Goal: Information Seeking & Learning: Learn about a topic

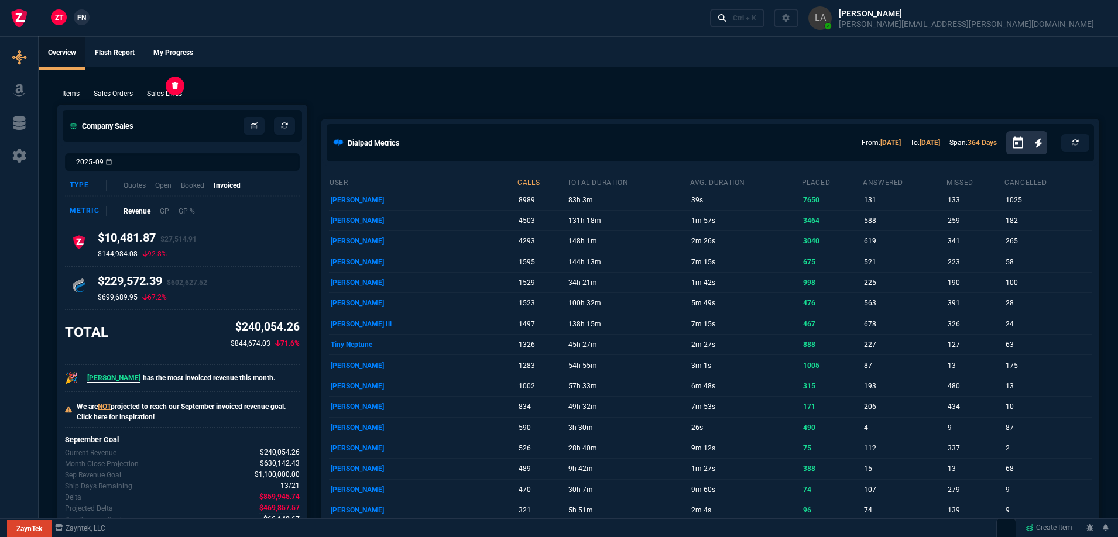
click at [167, 92] on p "Sales Lines" at bounding box center [164, 93] width 35 height 11
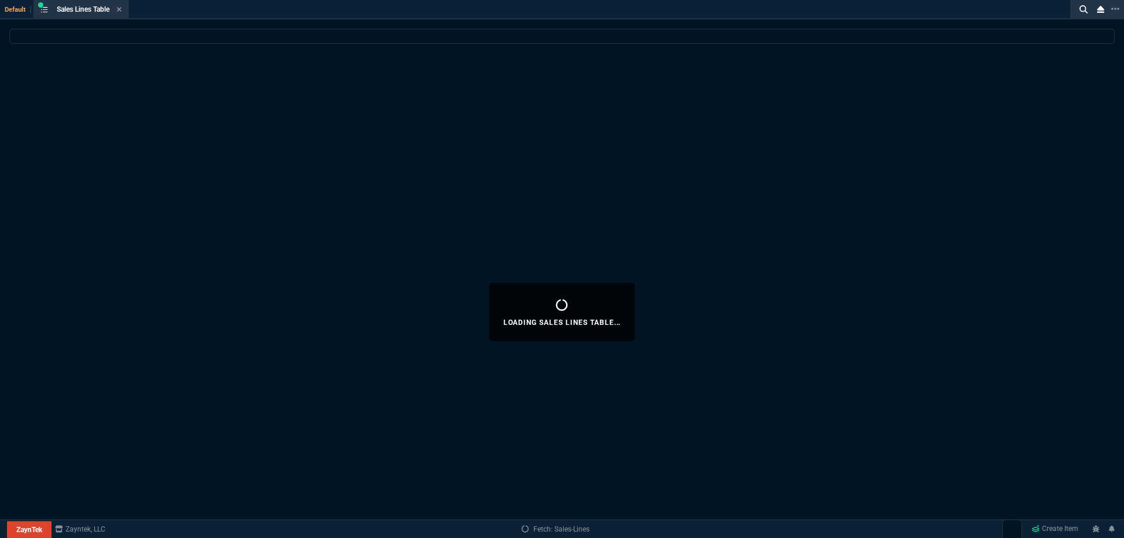
select select
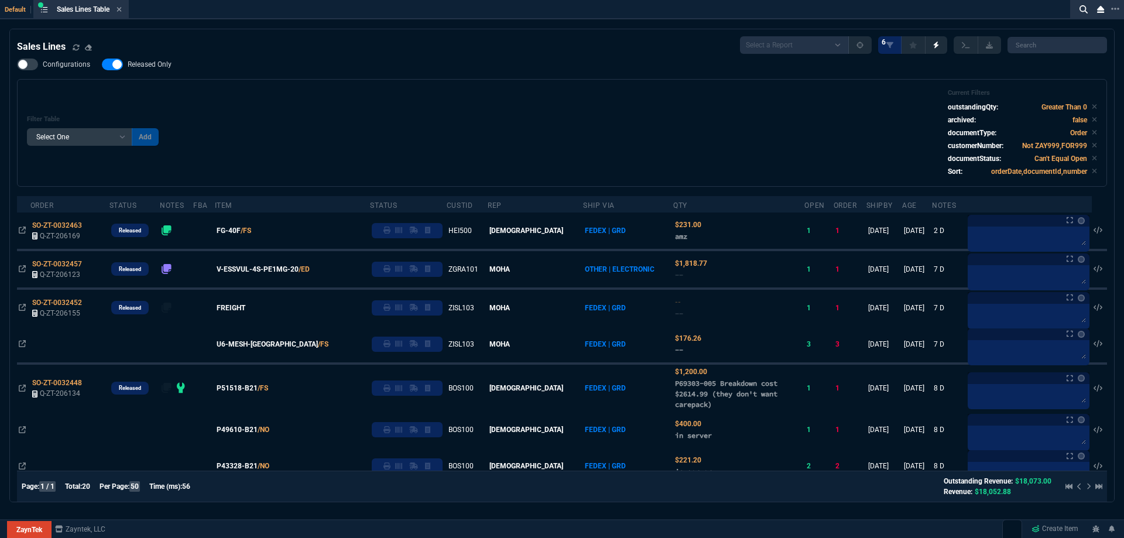
click at [146, 69] on span "Released Only" at bounding box center [150, 64] width 44 height 9
click at [102, 65] on input "Released Only" at bounding box center [101, 64] width 1 height 1
checkbox input "false"
drag, startPoint x: 516, startPoint y: 94, endPoint x: 506, endPoint y: 96, distance: 10.2
click at [515, 94] on div "Filter Table Select One Add Filter () Age () ATS () Cond (itemVariantCode) Cust…" at bounding box center [562, 133] width 1070 height 88
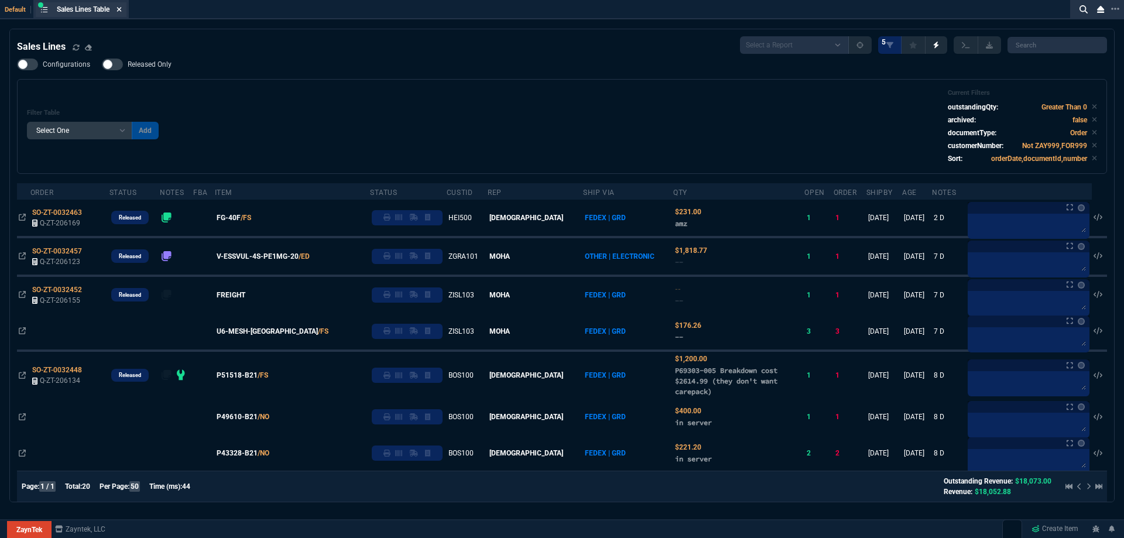
click at [122, 12] on icon at bounding box center [118, 9] width 5 height 7
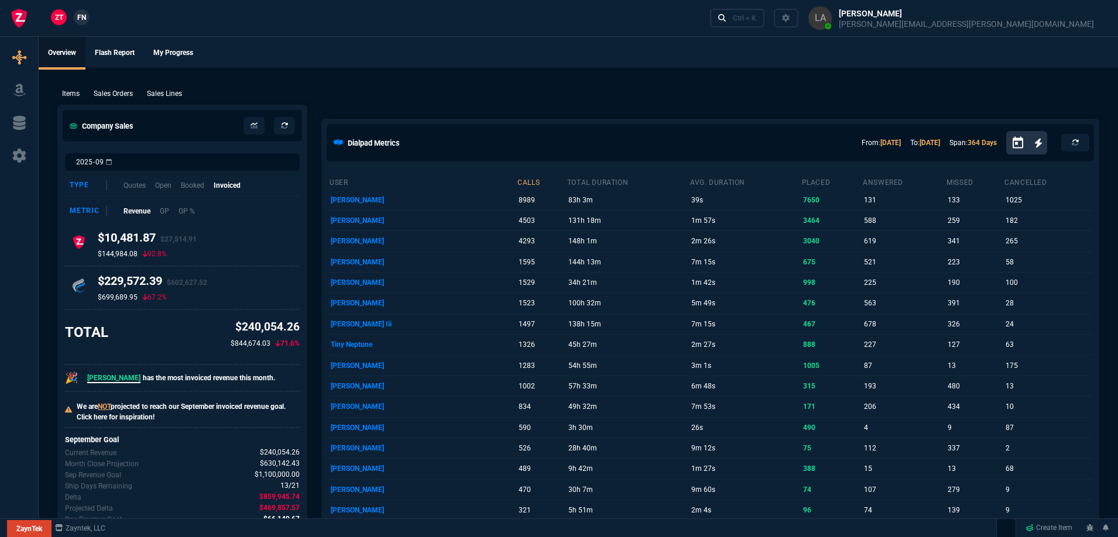
click at [85, 19] on span "FN" at bounding box center [81, 17] width 9 height 11
click at [157, 97] on p "Sales Lines" at bounding box center [164, 93] width 35 height 11
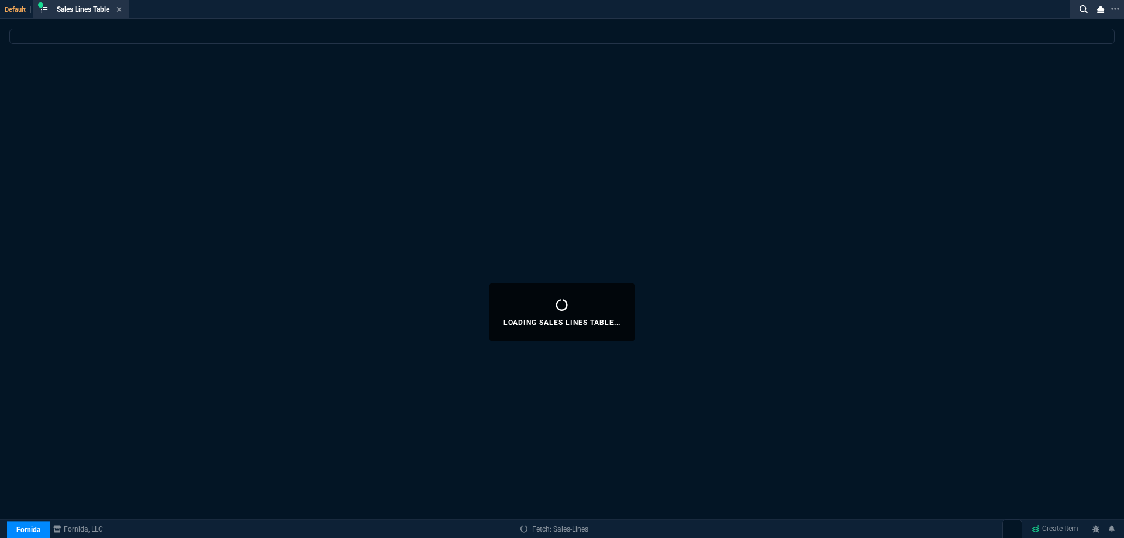
select select
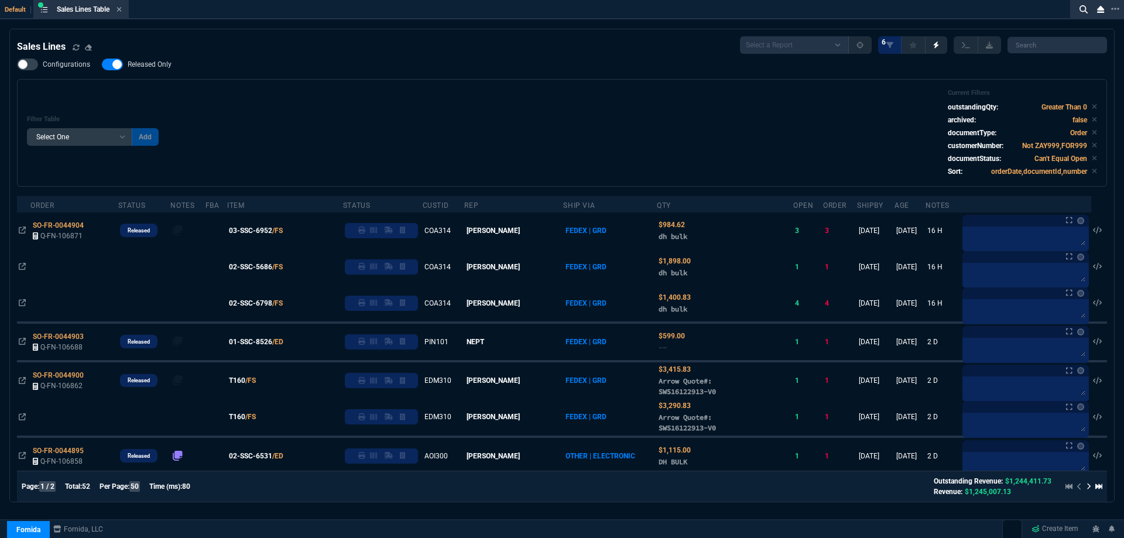
click at [340, 92] on div "Filter Table Select One Add Filter () Age () ATS () Cond (itemVariantCode) Cust…" at bounding box center [562, 133] width 1070 height 88
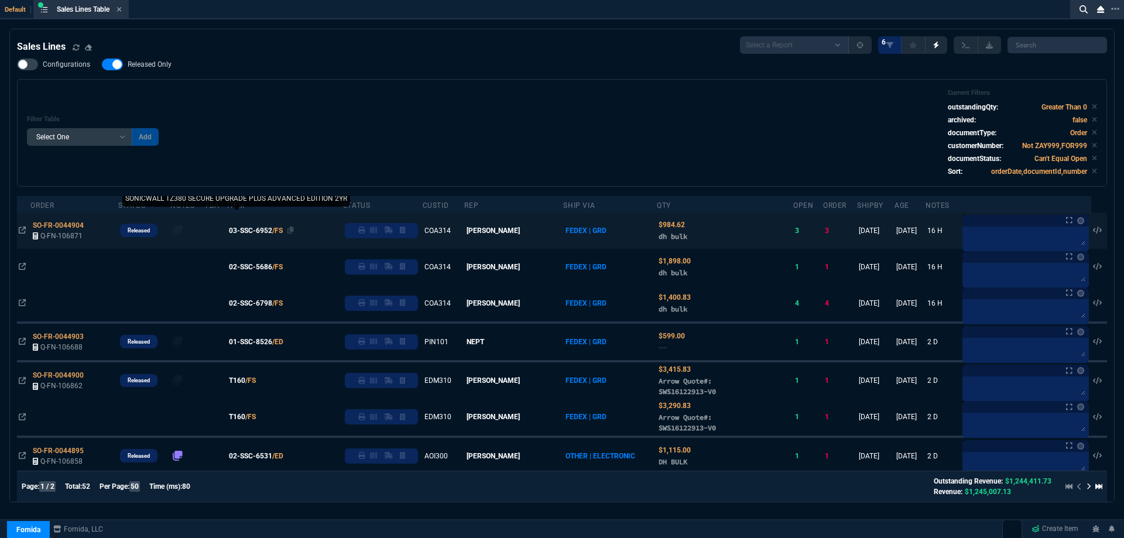
click at [259, 228] on span "03-SSC-6952" at bounding box center [250, 230] width 43 height 11
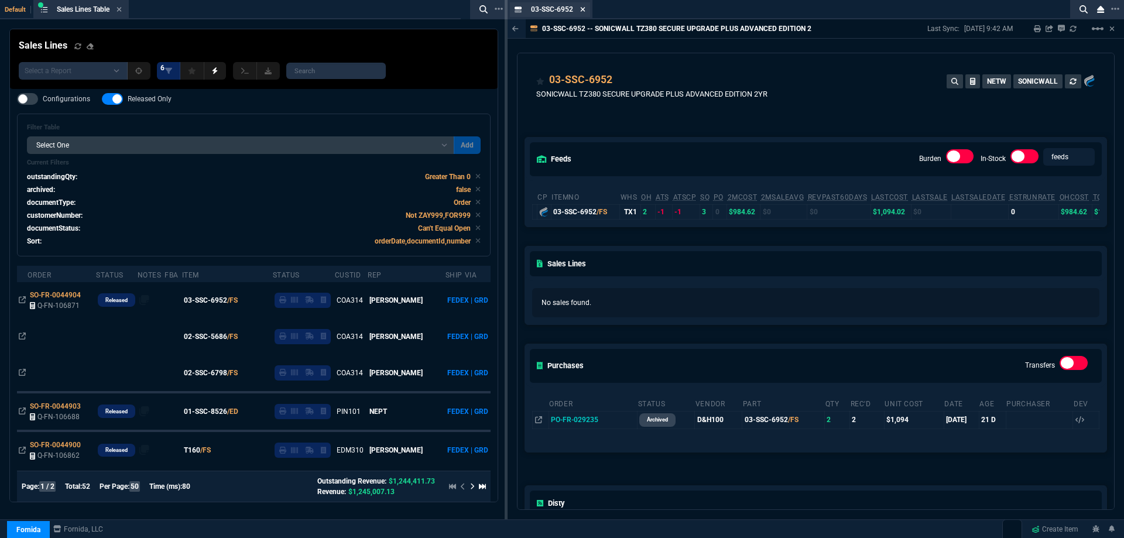
click at [583, 10] on icon at bounding box center [583, 9] width 5 height 5
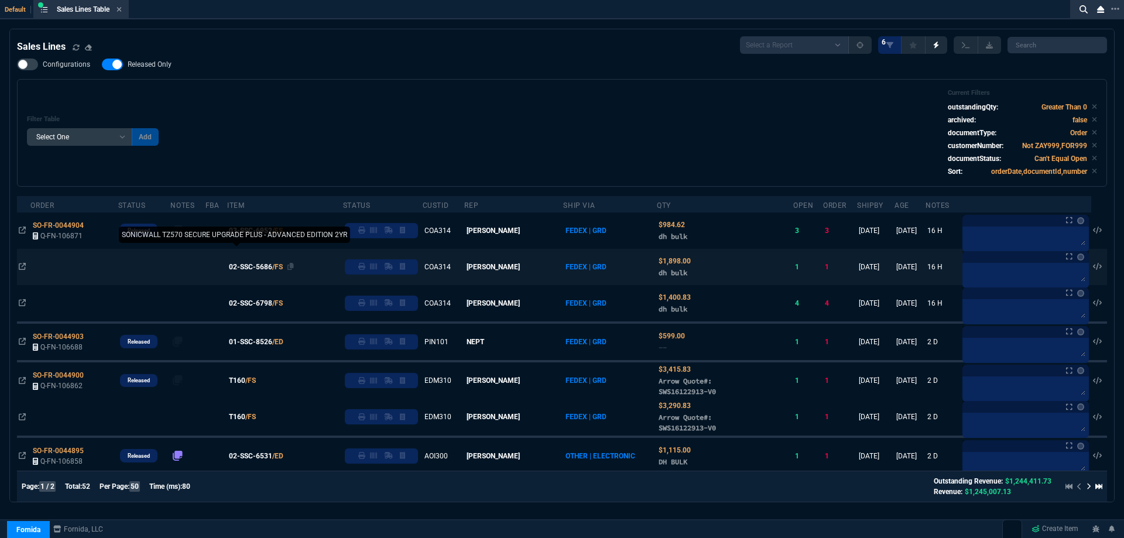
click at [266, 267] on span "02-SSC-5686" at bounding box center [250, 267] width 43 height 11
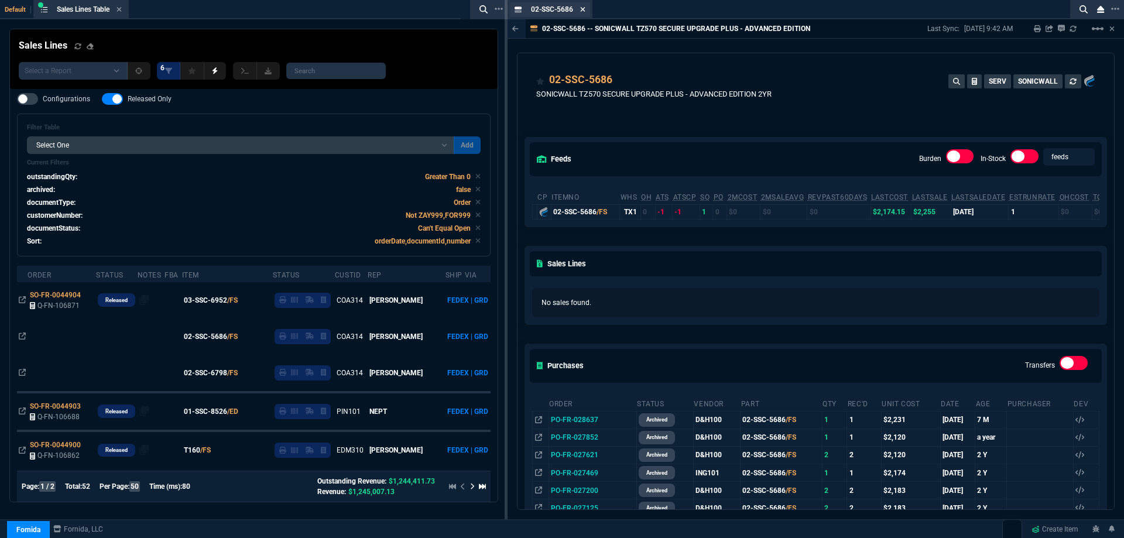
click at [583, 9] on icon at bounding box center [583, 9] width 5 height 5
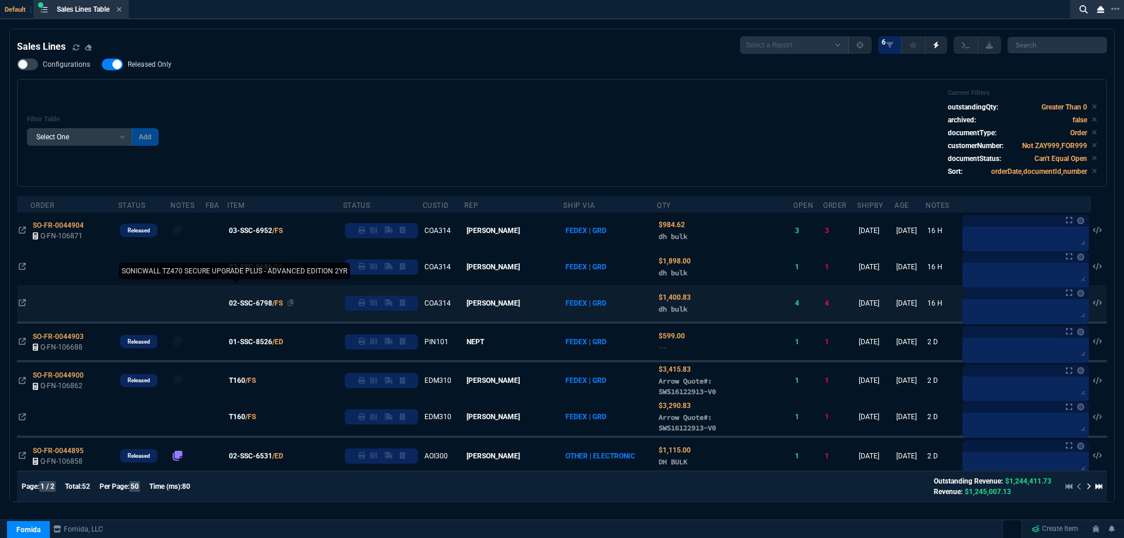
click at [262, 306] on span "02-SSC-6798" at bounding box center [250, 303] width 43 height 11
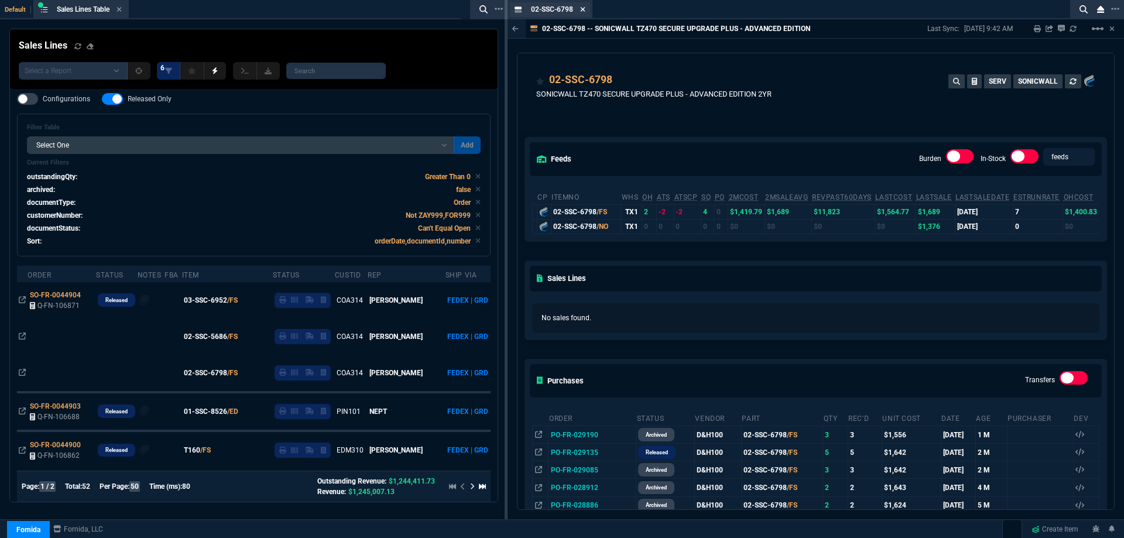
click at [585, 9] on icon at bounding box center [582, 9] width 5 height 7
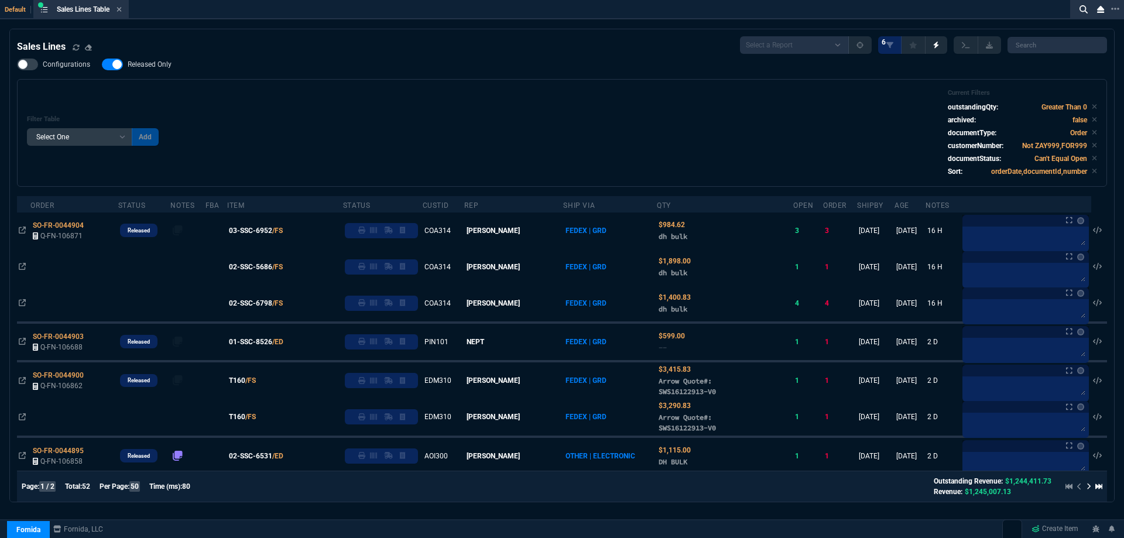
click at [143, 60] on label "Released Only" at bounding box center [142, 65] width 81 height 12
click at [102, 64] on input "Released Only" at bounding box center [101, 64] width 1 height 1
checkbox input "false"
click at [467, 104] on div "Filter Table Select One Add Filter () Age () ATS () Cond (itemVariantCode) Cust…" at bounding box center [562, 133] width 1070 height 88
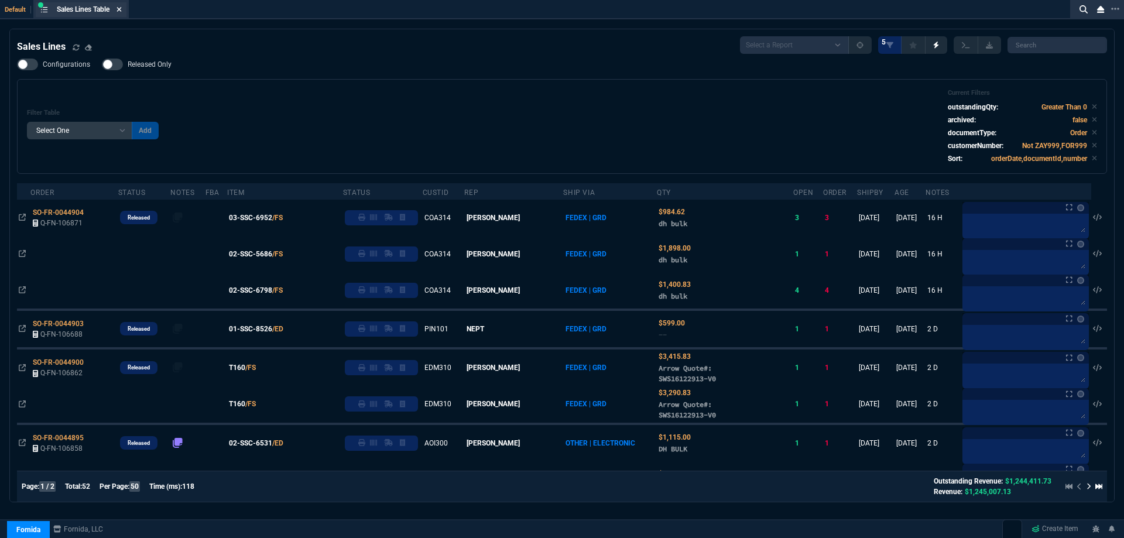
click at [122, 11] on icon at bounding box center [119, 9] width 5 height 5
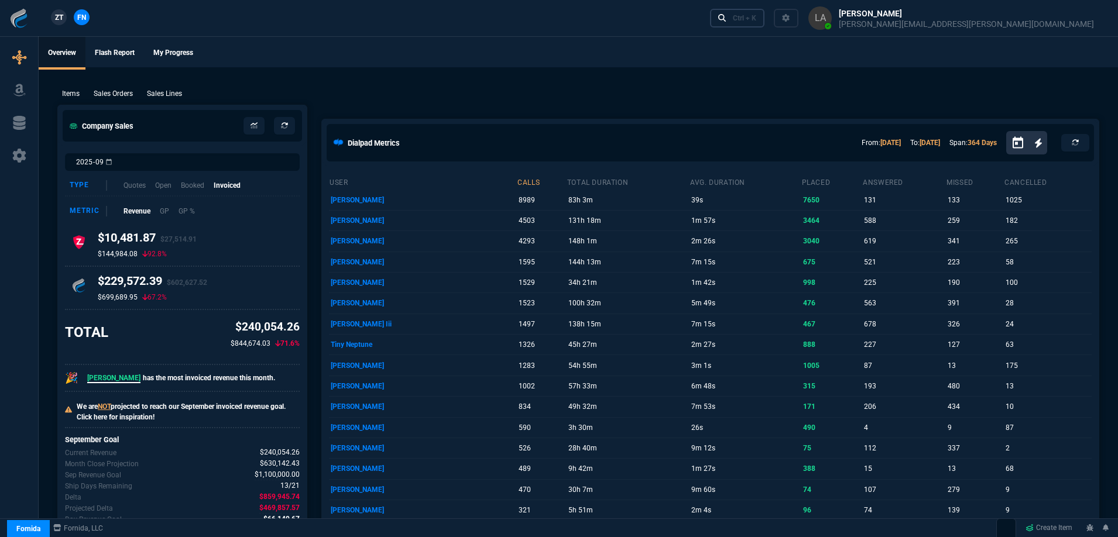
click at [765, 21] on link "Ctrl + K" at bounding box center [737, 18] width 55 height 18
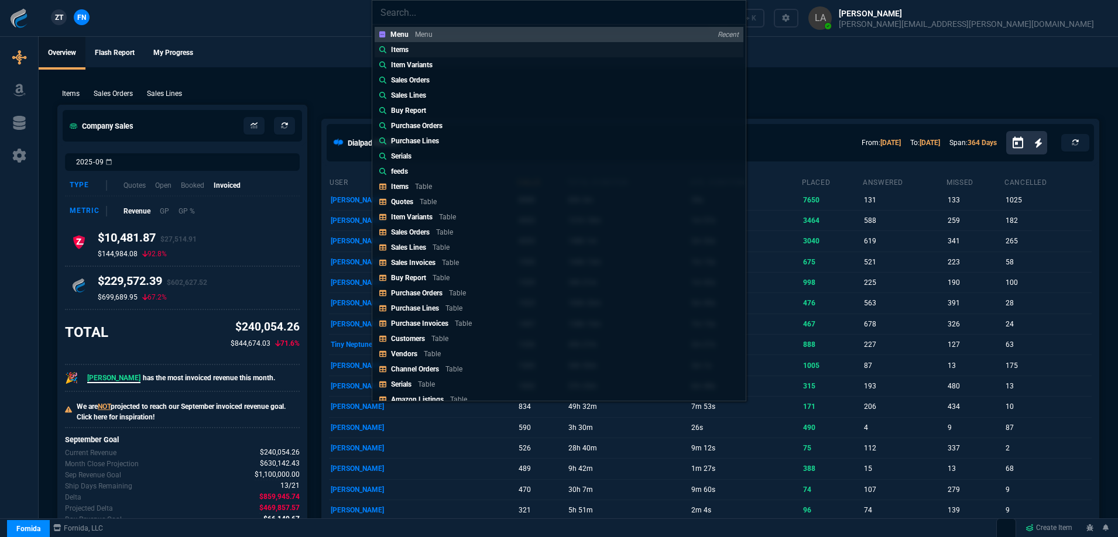
click at [416, 49] on link "Items" at bounding box center [559, 49] width 369 height 15
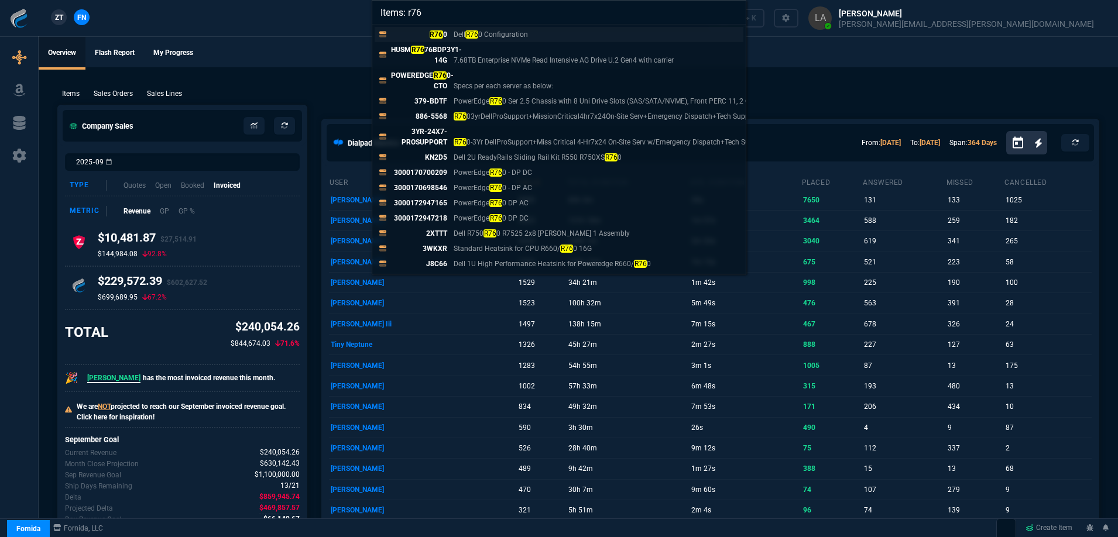
type input "Items: r76"
click at [459, 37] on p "Dell R76 0 Configuration" at bounding box center [491, 34] width 74 height 11
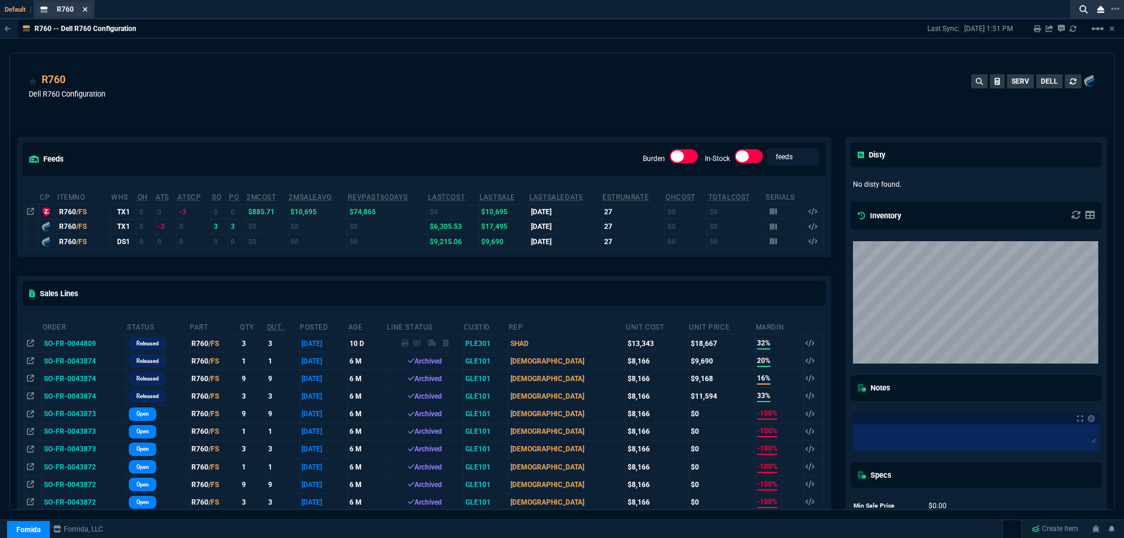
click at [83, 12] on icon at bounding box center [85, 9] width 5 height 7
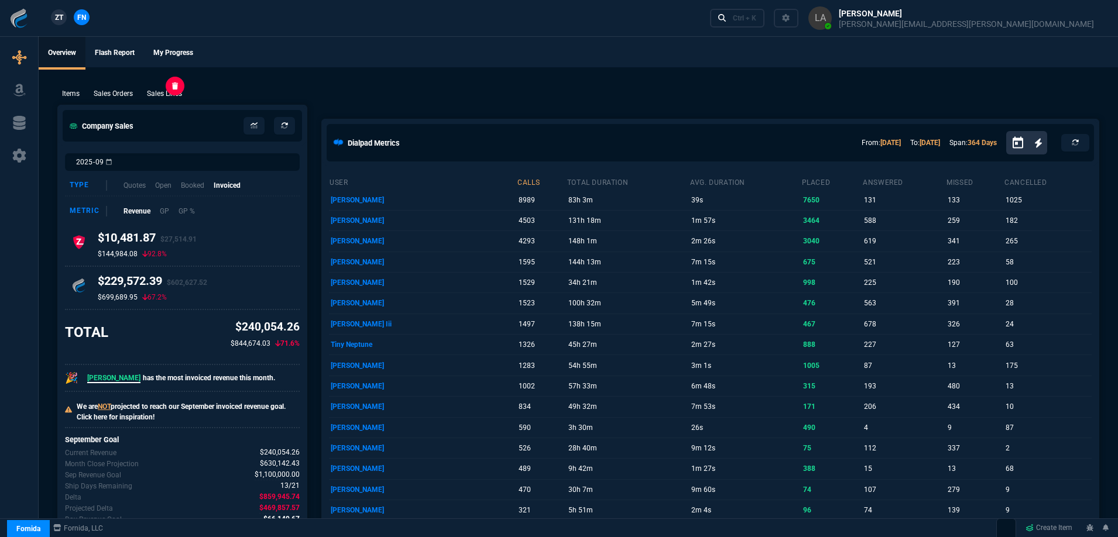
click at [163, 95] on p "Sales Lines" at bounding box center [164, 93] width 35 height 11
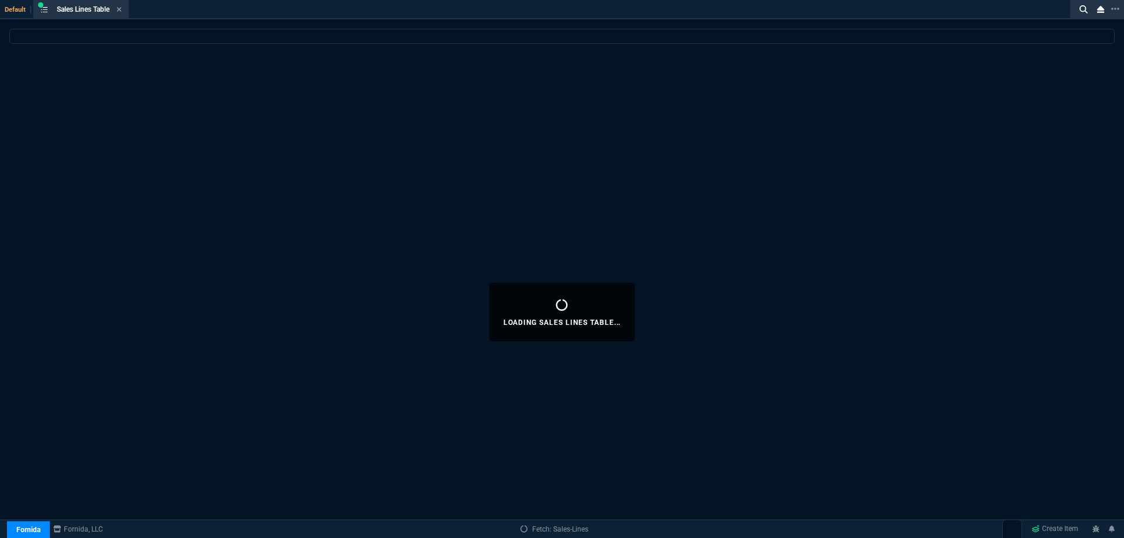
select select
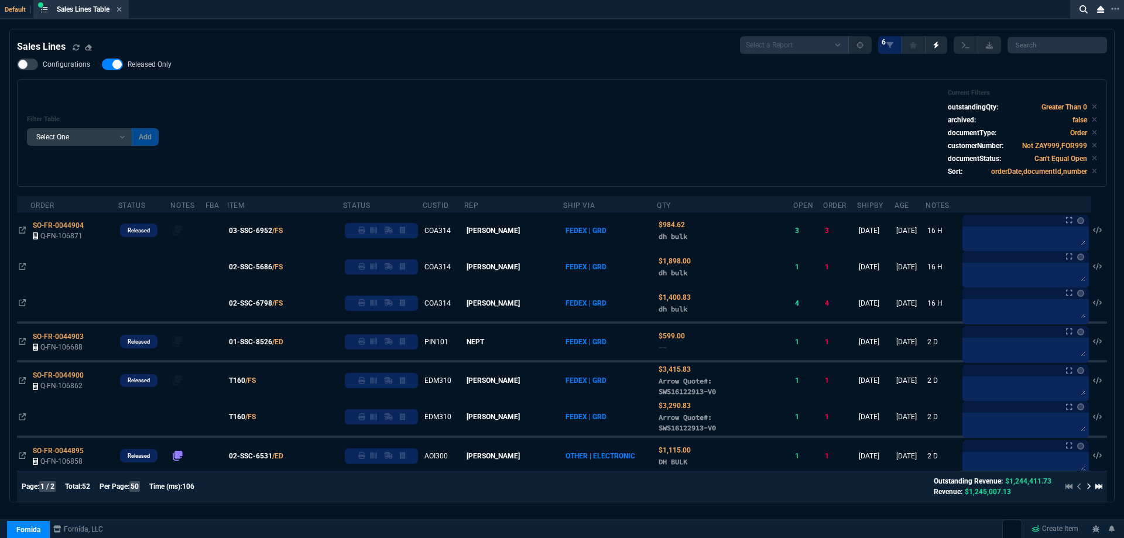
click at [132, 72] on nx-fornida-field-switch-one "Released Only" at bounding box center [142, 66] width 81 height 11
click at [173, 71] on nx-fornida-field-switch-one "Released Only" at bounding box center [142, 66] width 81 height 11
click at [159, 67] on span "Released Only" at bounding box center [150, 64] width 44 height 9
click at [102, 65] on input "Released Only" at bounding box center [101, 64] width 1 height 1
checkbox input "false"
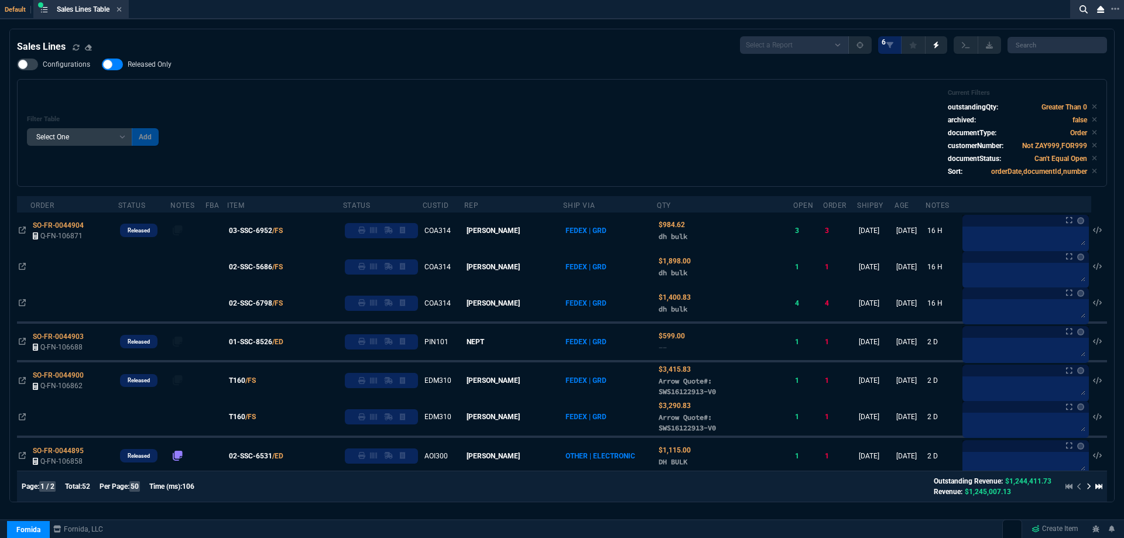
click at [261, 76] on div "Configurations Released Only Filter Table Select One Add Filter () Age () ATS (…" at bounding box center [562, 123] width 1090 height 128
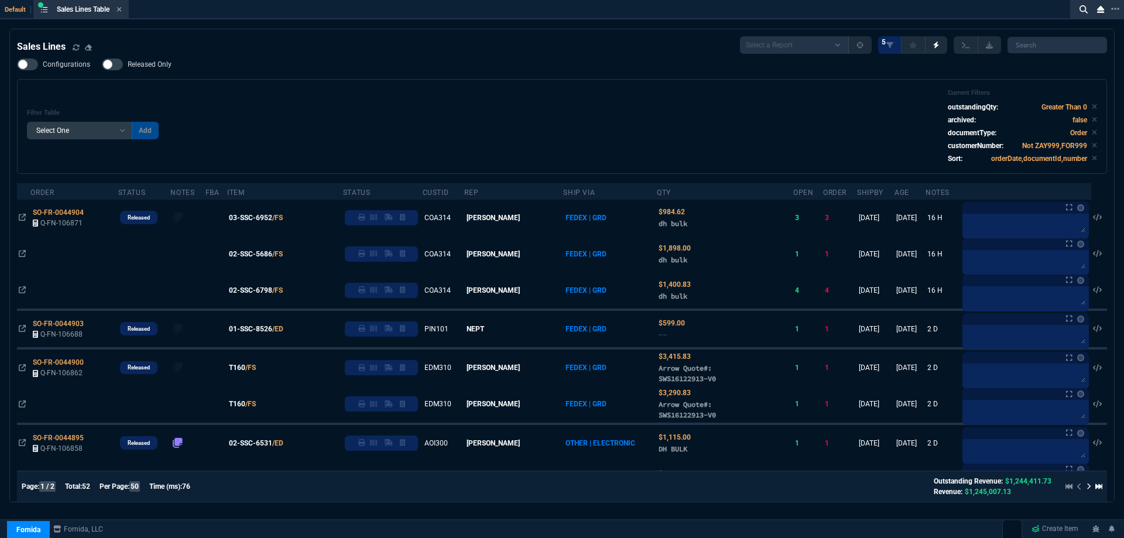
click at [405, 82] on div "Filter Table Select One Add Filter () Age () ATS () Cond (itemVariantCode) Cust…" at bounding box center [562, 126] width 1090 height 95
drag, startPoint x: 424, startPoint y: 95, endPoint x: 316, endPoint y: 99, distance: 108.4
click at [316, 100] on div "Filter Table Select One Add Filter () Age () ATS () Cond (itemVariantCode) Cust…" at bounding box center [562, 126] width 1070 height 75
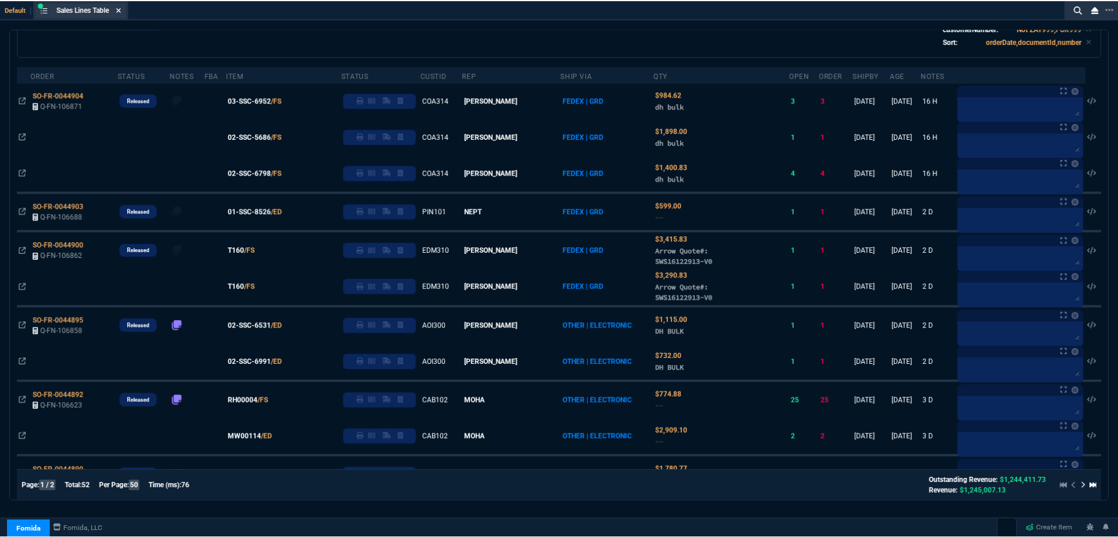
scroll to position [60, 0]
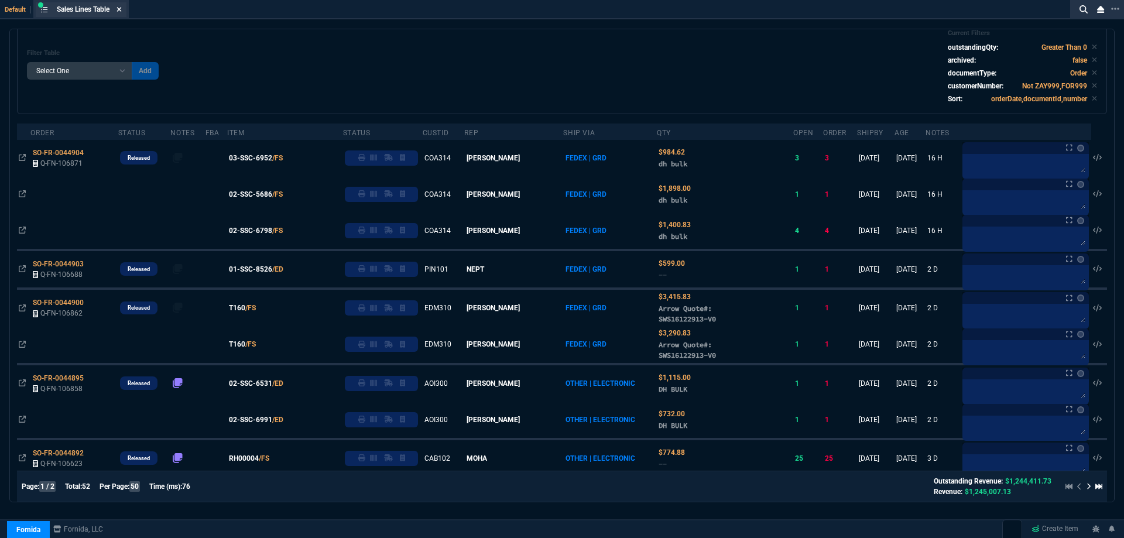
click at [121, 10] on icon at bounding box center [119, 9] width 5 height 5
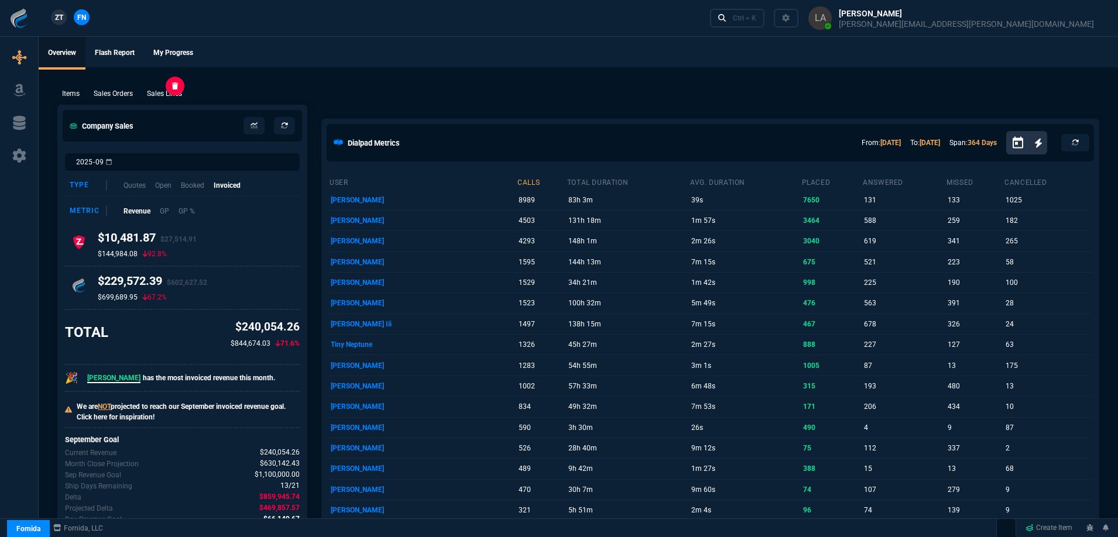
click at [172, 97] on p "Sales Lines" at bounding box center [164, 93] width 35 height 11
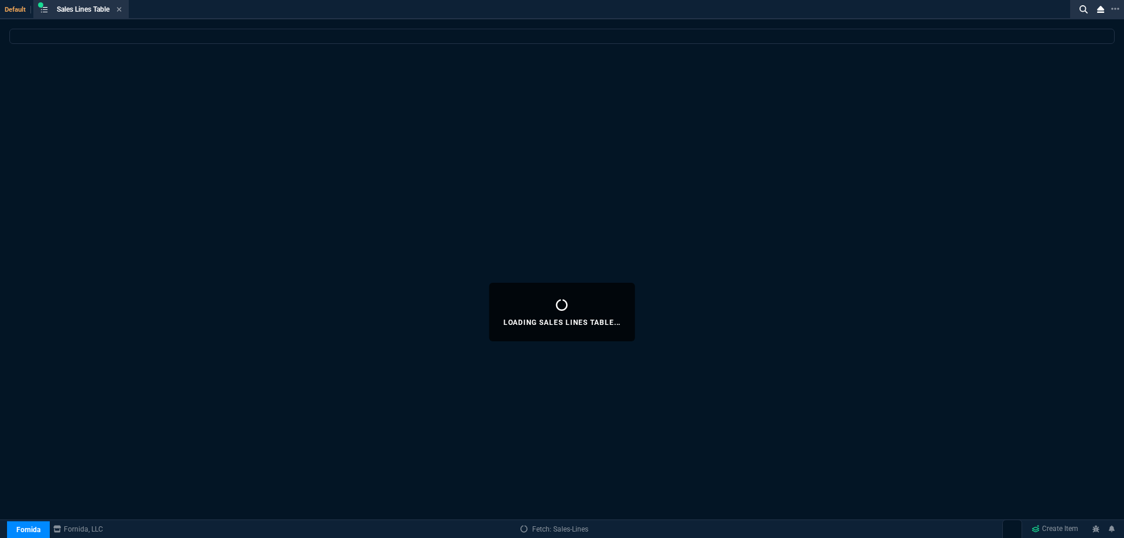
select select
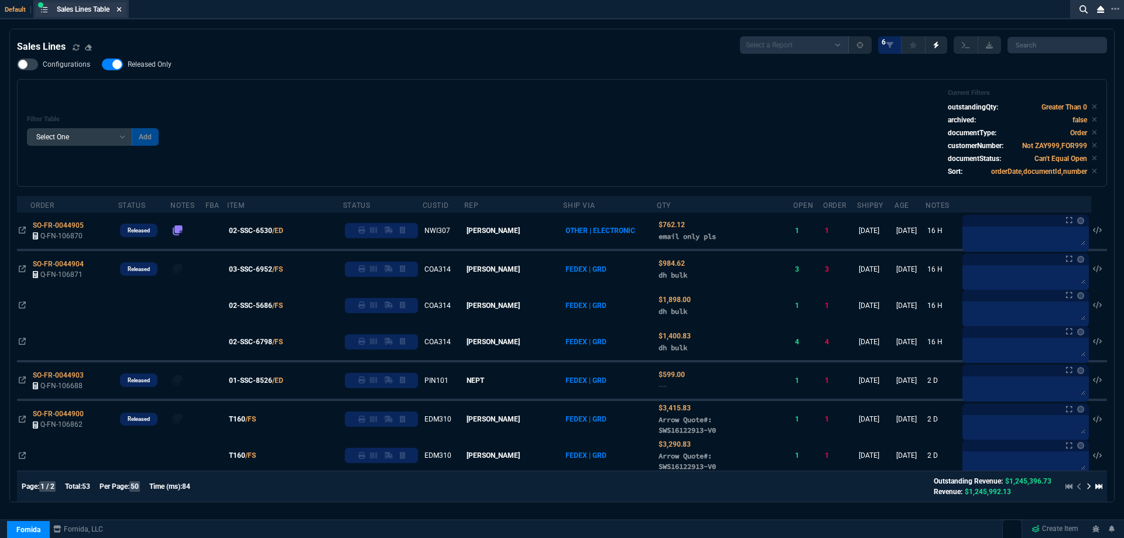
click at [121, 5] on nx-icon at bounding box center [118, 9] width 5 height 9
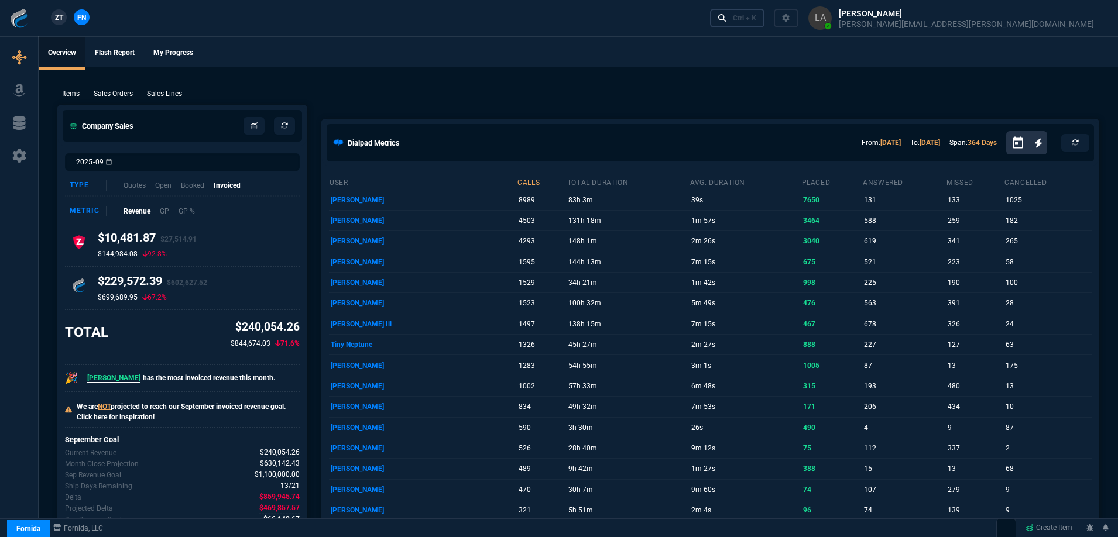
click at [756, 19] on div "Ctrl + K" at bounding box center [744, 17] width 23 height 9
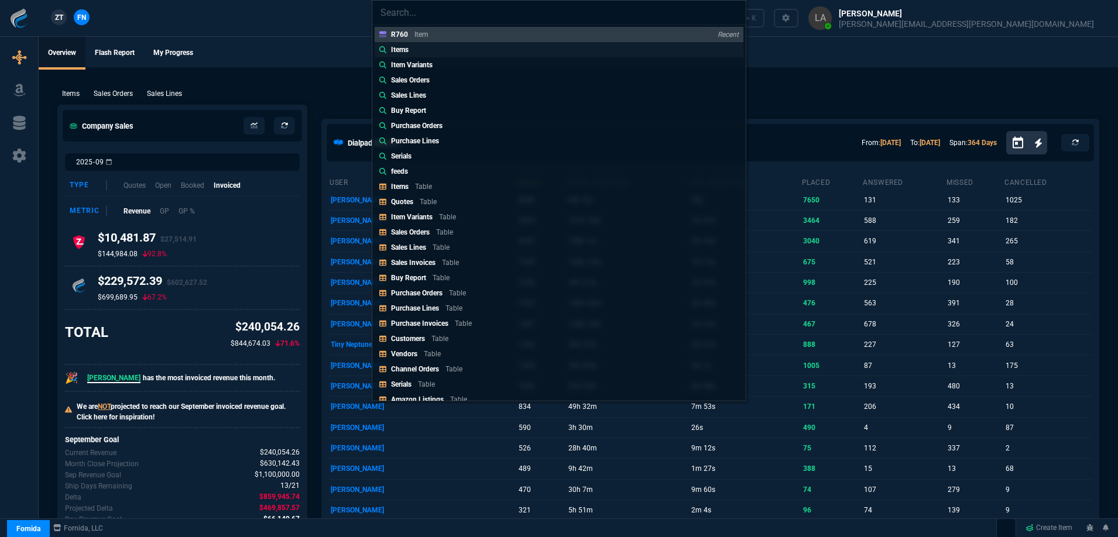
click at [433, 52] on link "Items" at bounding box center [559, 49] width 369 height 15
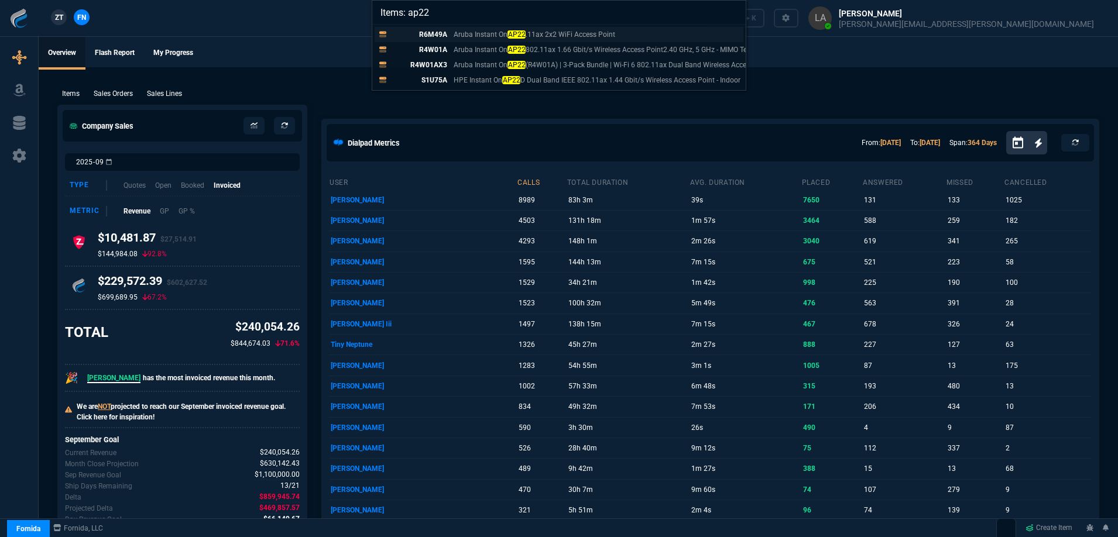
type input "Items: ap22"
click at [440, 34] on p "R6M49A" at bounding box center [419, 34] width 56 height 11
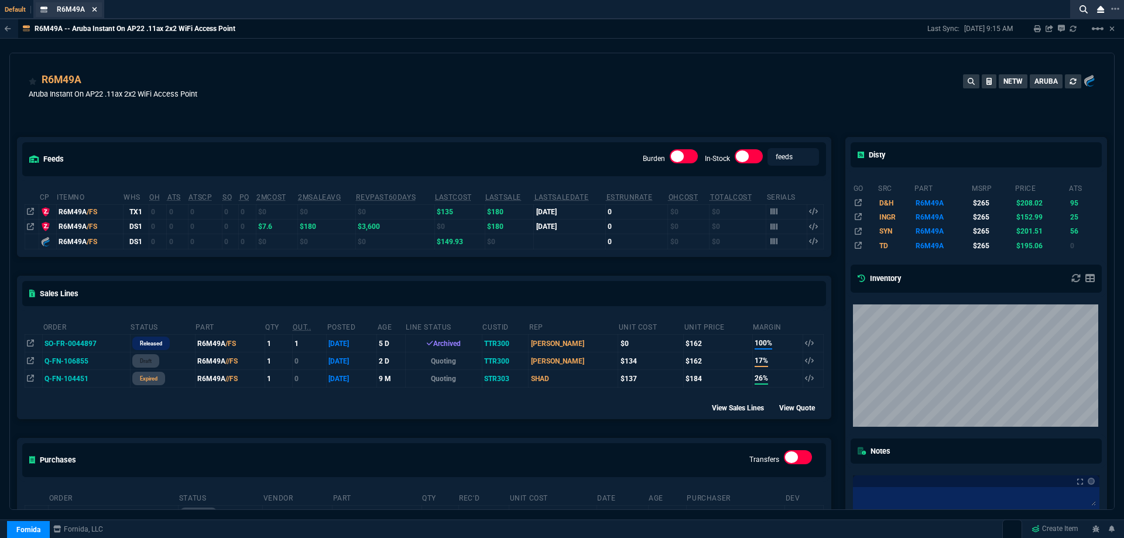
click at [94, 9] on icon at bounding box center [94, 9] width 5 height 5
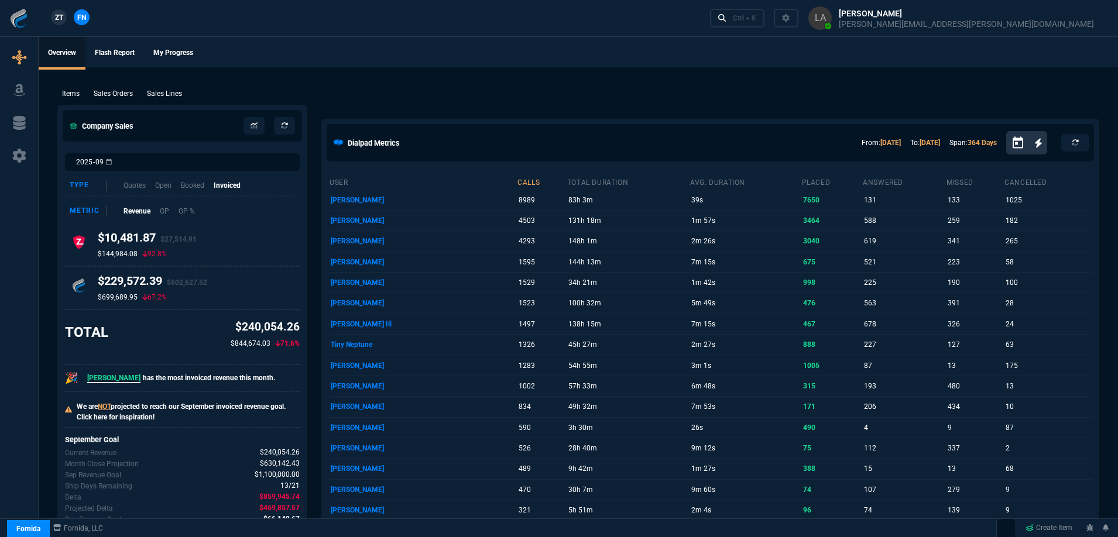
click at [60, 17] on span "ZT" at bounding box center [59, 17] width 8 height 11
click at [81, 15] on span "FN" at bounding box center [81, 17] width 9 height 11
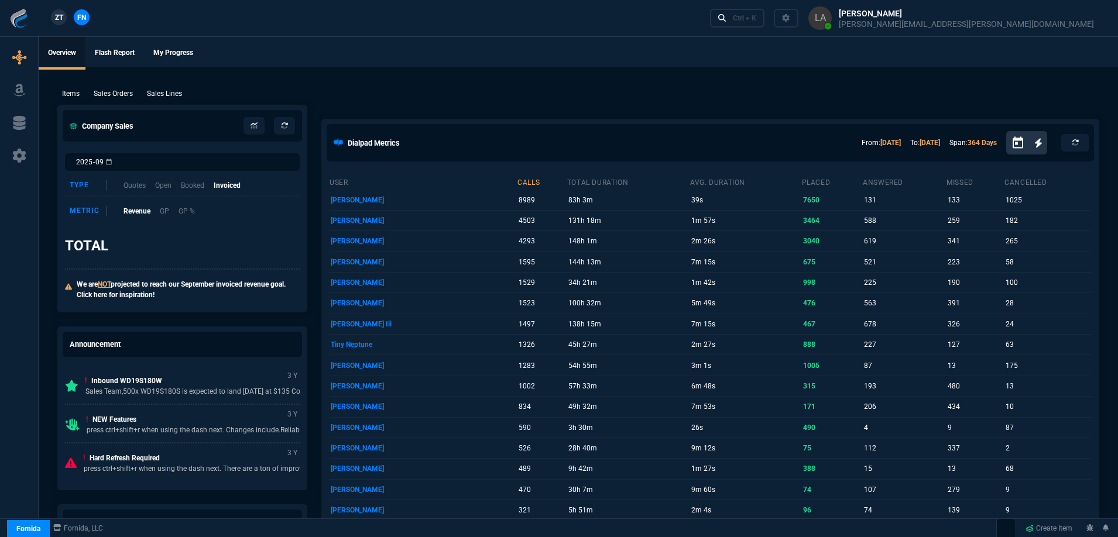
click at [176, 97] on p "Sales Lines" at bounding box center [164, 93] width 35 height 11
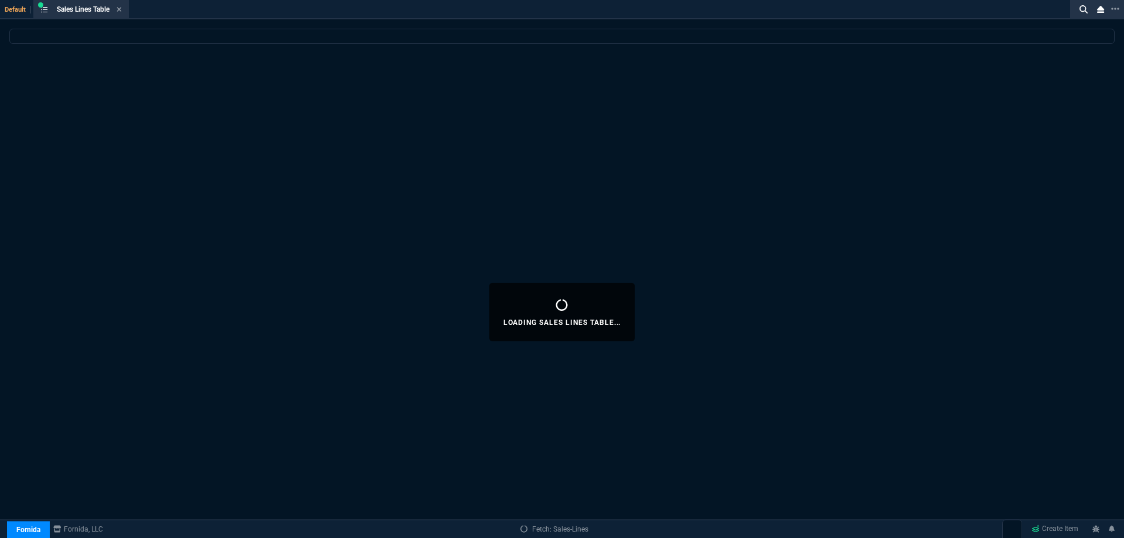
select select
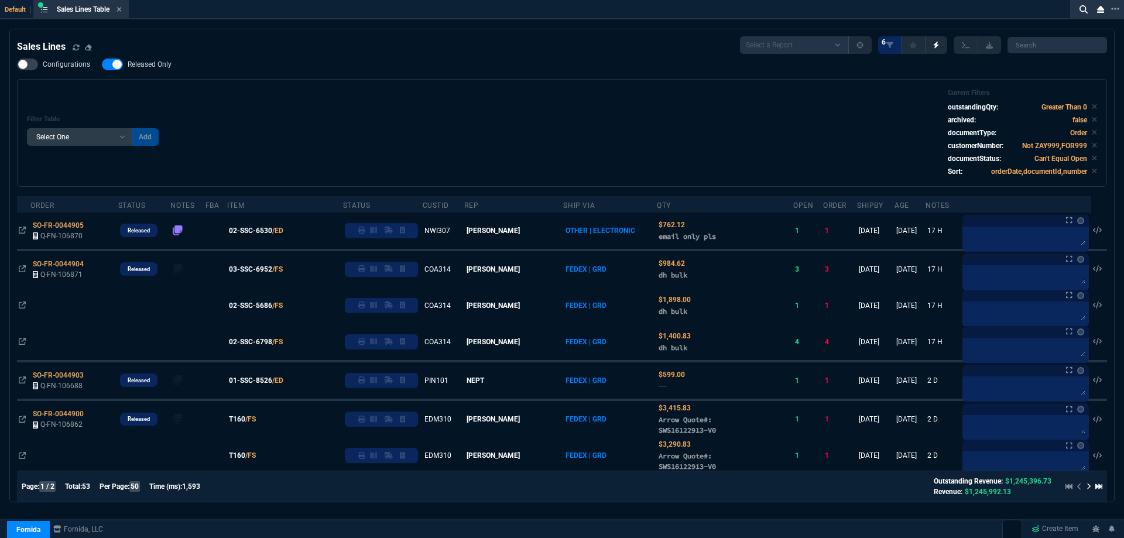
drag, startPoint x: 132, startPoint y: 63, endPoint x: 507, endPoint y: 128, distance: 380.3
click at [132, 62] on span "Released Only" at bounding box center [150, 64] width 44 height 9
click at [102, 64] on input "Released Only" at bounding box center [101, 64] width 1 height 1
checkbox input "false"
click at [521, 102] on div "Filter Table Select One Add Filter () Age () ATS () Cond (itemVariantCode) Cust…" at bounding box center [562, 133] width 1070 height 88
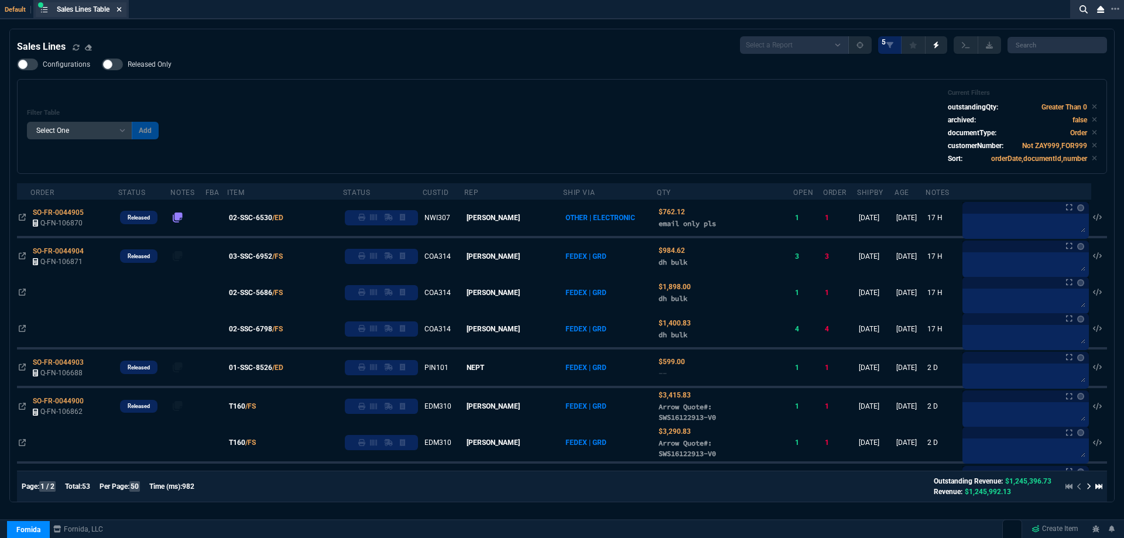
click at [119, 8] on icon at bounding box center [118, 9] width 5 height 7
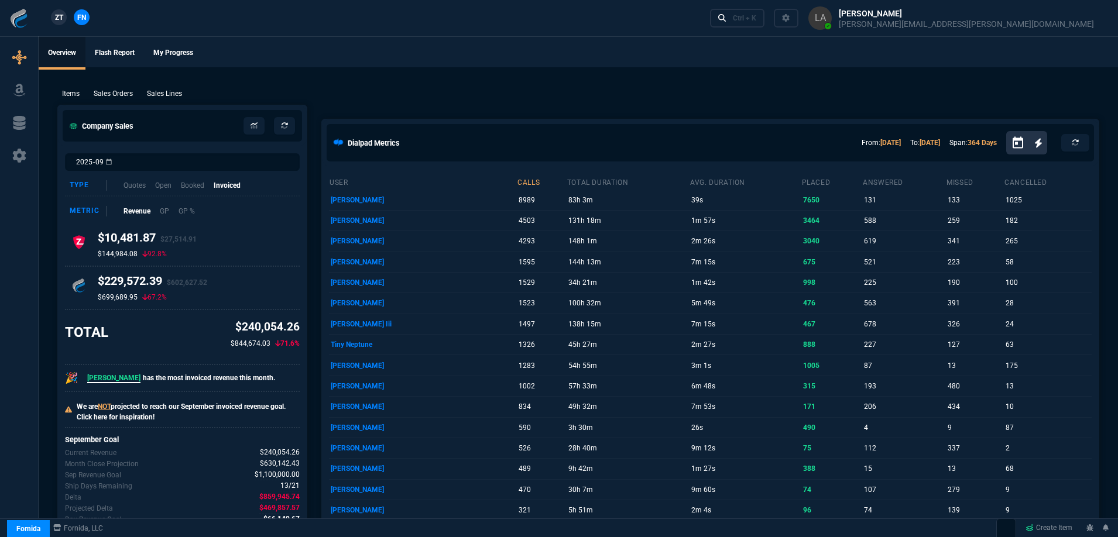
click at [58, 16] on span "ZT" at bounding box center [59, 17] width 8 height 11
click at [169, 92] on p "Sales Lines" at bounding box center [164, 93] width 35 height 11
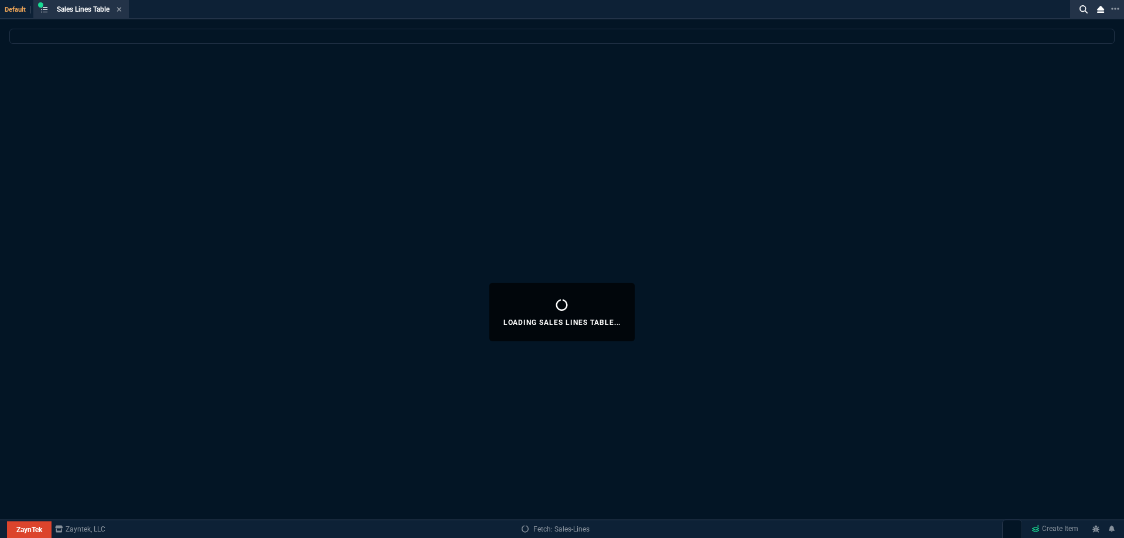
select select
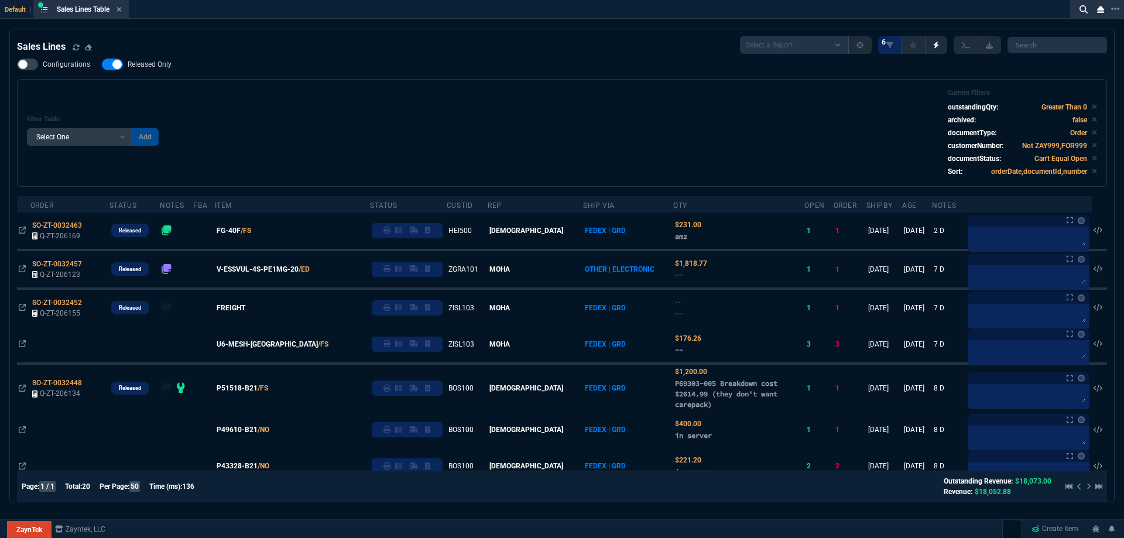
click at [155, 68] on span "Released Only" at bounding box center [150, 64] width 44 height 9
click at [102, 65] on input "Released Only" at bounding box center [101, 64] width 1 height 1
checkbox input "false"
click at [392, 102] on div "Filter Table Select One Add Filter () Age () ATS () Cond (itemVariantCode) Cust…" at bounding box center [562, 133] width 1070 height 88
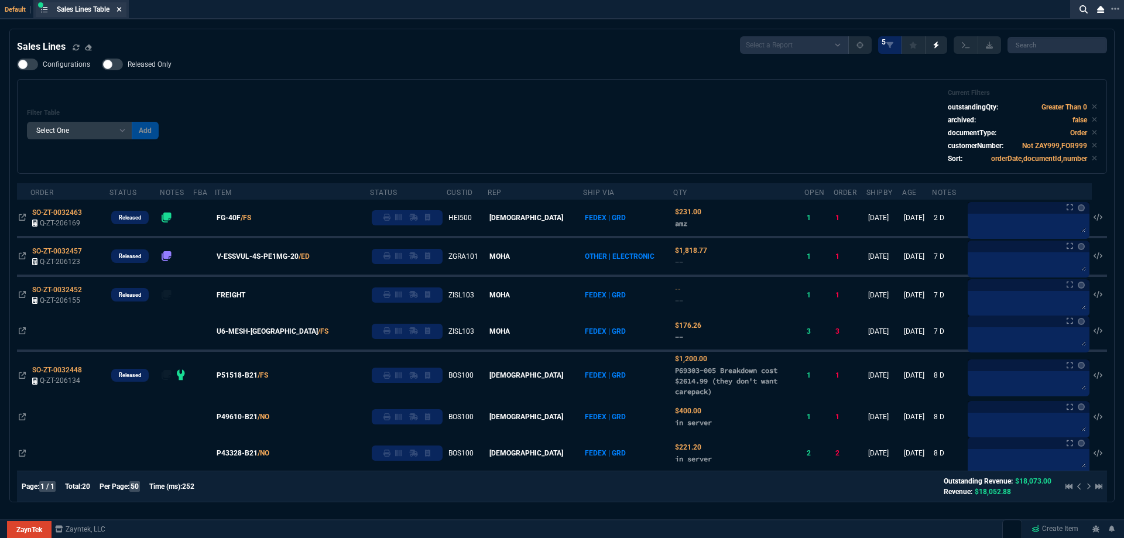
click at [122, 11] on icon at bounding box center [119, 9] width 5 height 5
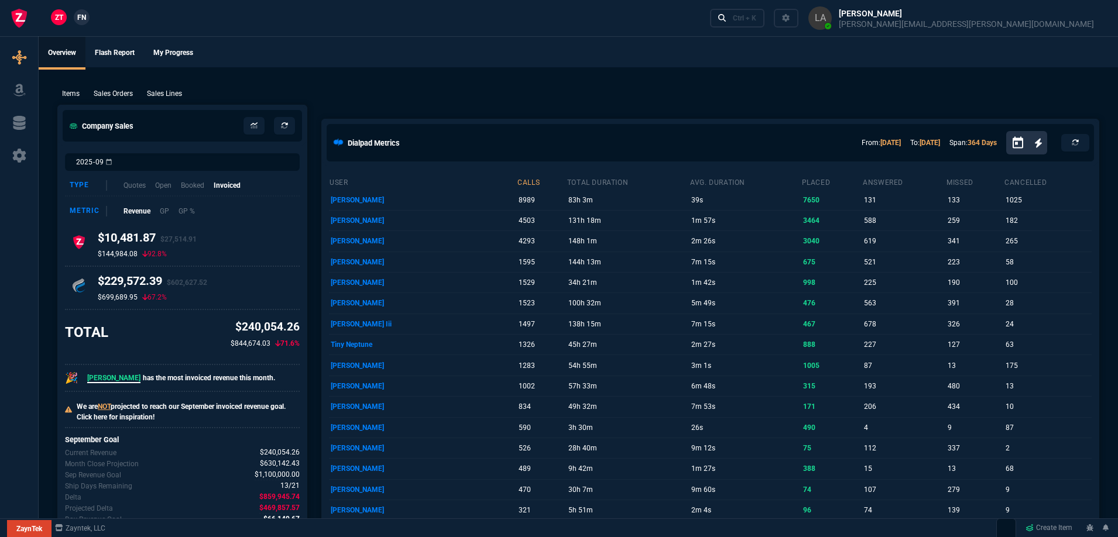
click at [84, 24] on link "FN" at bounding box center [82, 17] width 16 height 16
click at [157, 94] on p "Sales Lines" at bounding box center [164, 93] width 35 height 11
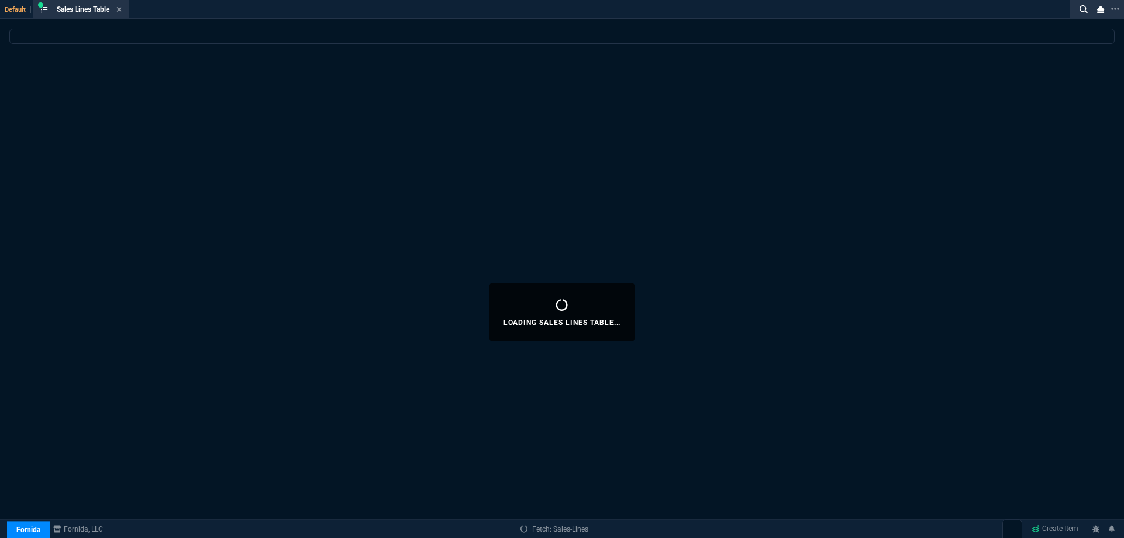
select select
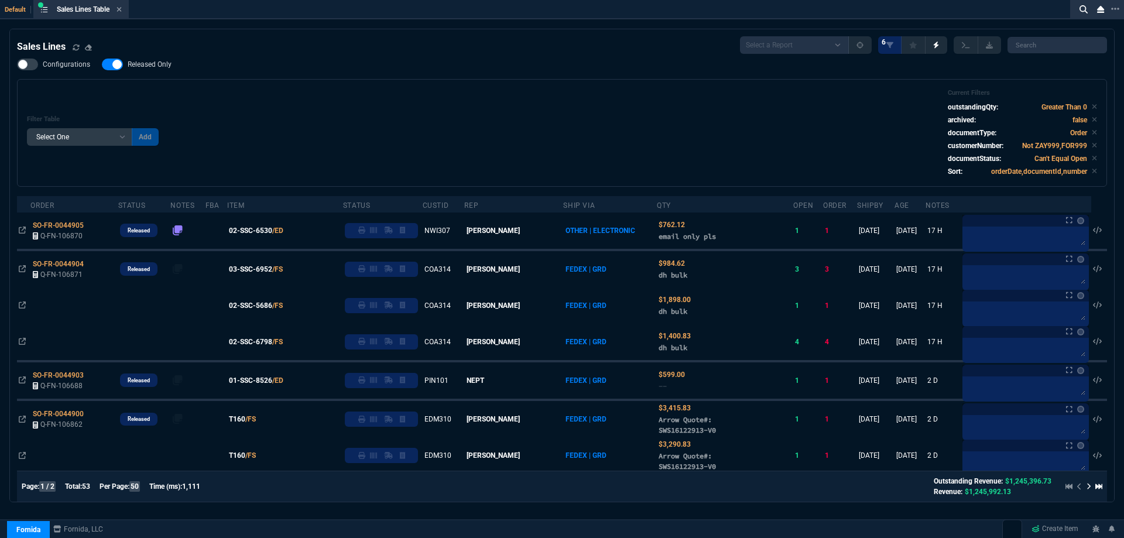
click at [148, 63] on span "Released Only" at bounding box center [150, 64] width 44 height 9
click at [102, 64] on input "Released Only" at bounding box center [101, 64] width 1 height 1
checkbox input "false"
click at [336, 108] on div "Filter Table Select One Add Filter () Age () ATS () Cond (itemVariantCode) Cust…" at bounding box center [562, 133] width 1070 height 88
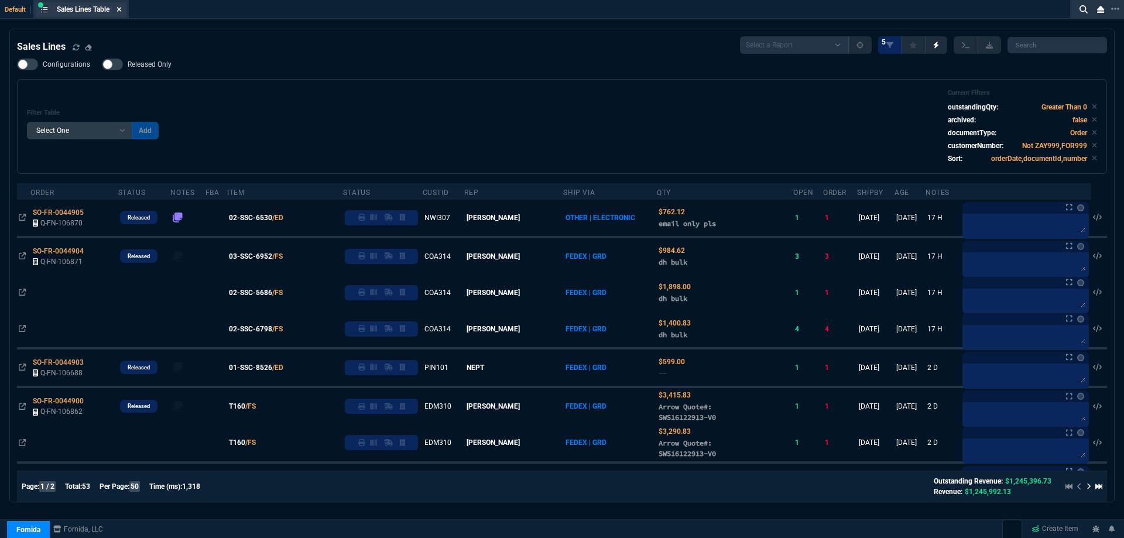
click at [119, 11] on icon at bounding box center [119, 9] width 5 height 5
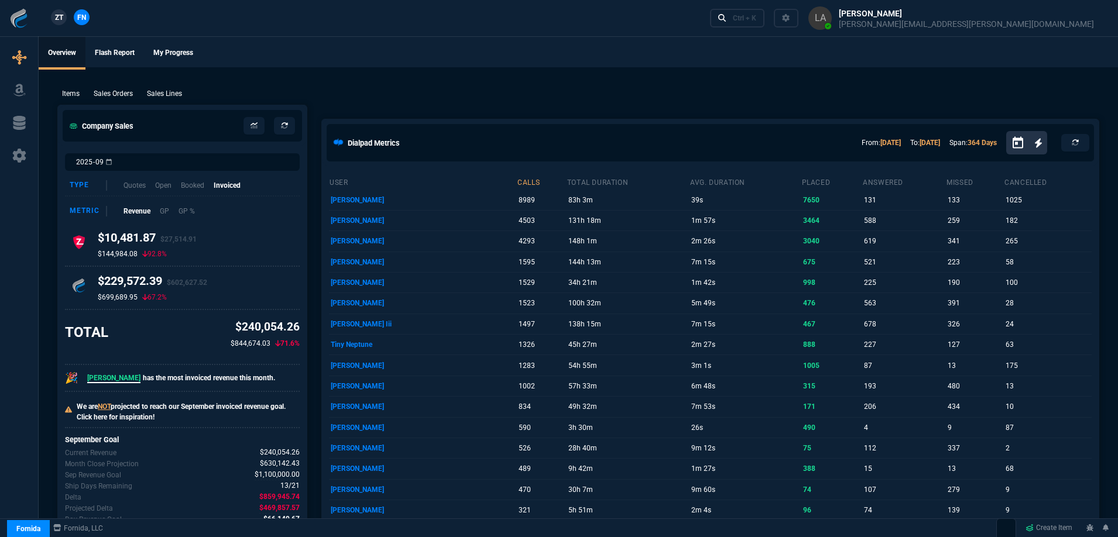
click at [53, 20] on link "ZT" at bounding box center [59, 17] width 16 height 16
click at [179, 88] on div "Items Sales Orders Sales Lines Add Link" at bounding box center [578, 93] width 1042 height 14
click at [179, 88] on p "Sales Lines" at bounding box center [164, 93] width 35 height 11
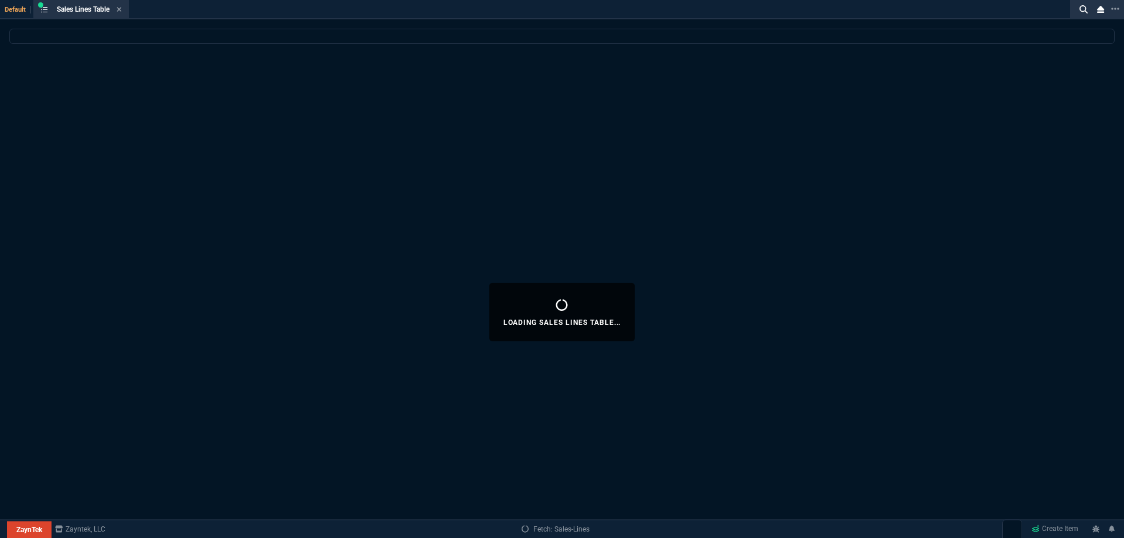
select select
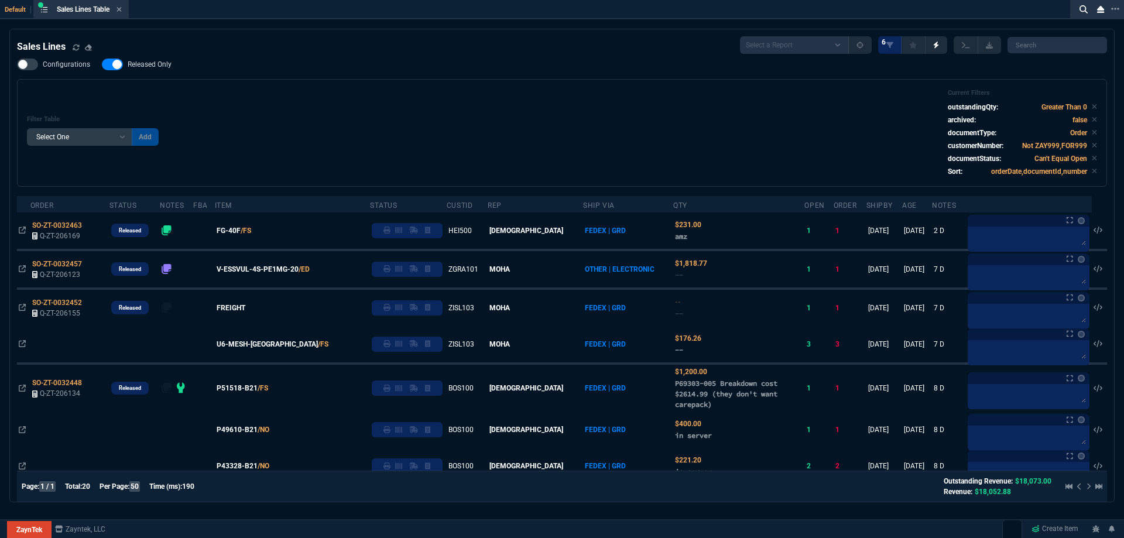
click at [140, 67] on span "Released Only" at bounding box center [150, 64] width 44 height 9
click at [102, 65] on input "Released Only" at bounding box center [101, 64] width 1 height 1
checkbox input "false"
click at [622, 84] on div "Filter Table Select One Add Filter () Age () ATS () Cond (itemVariantCode) Cust…" at bounding box center [562, 133] width 1090 height 108
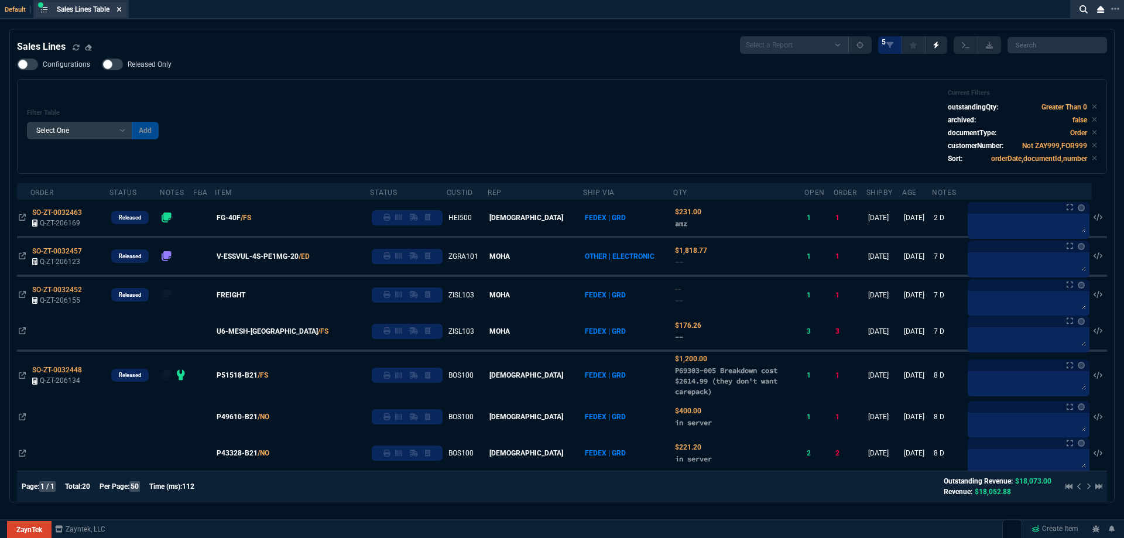
click at [118, 8] on icon at bounding box center [118, 9] width 5 height 7
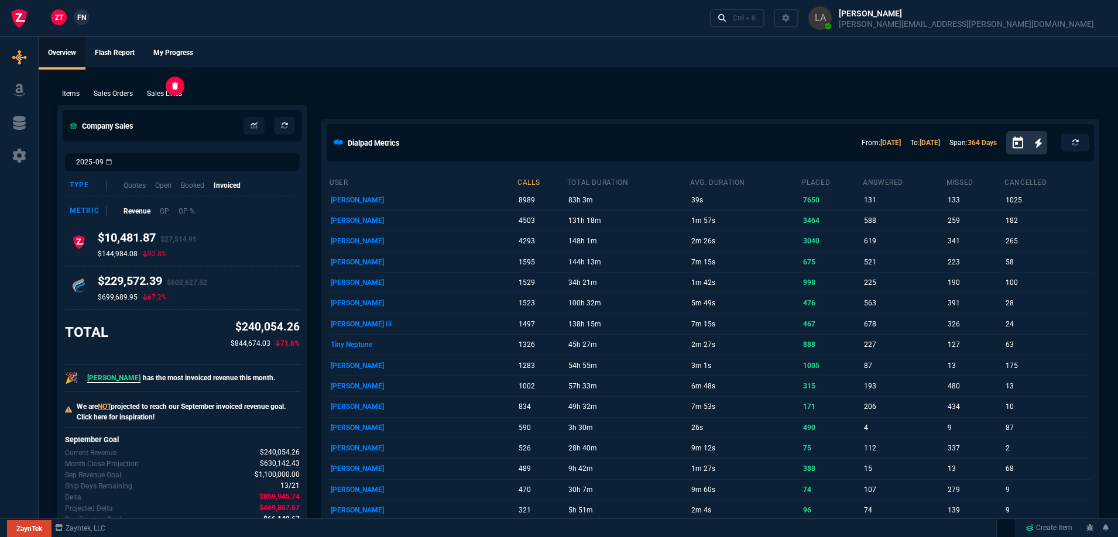
click at [172, 95] on p "Sales Lines" at bounding box center [164, 93] width 35 height 11
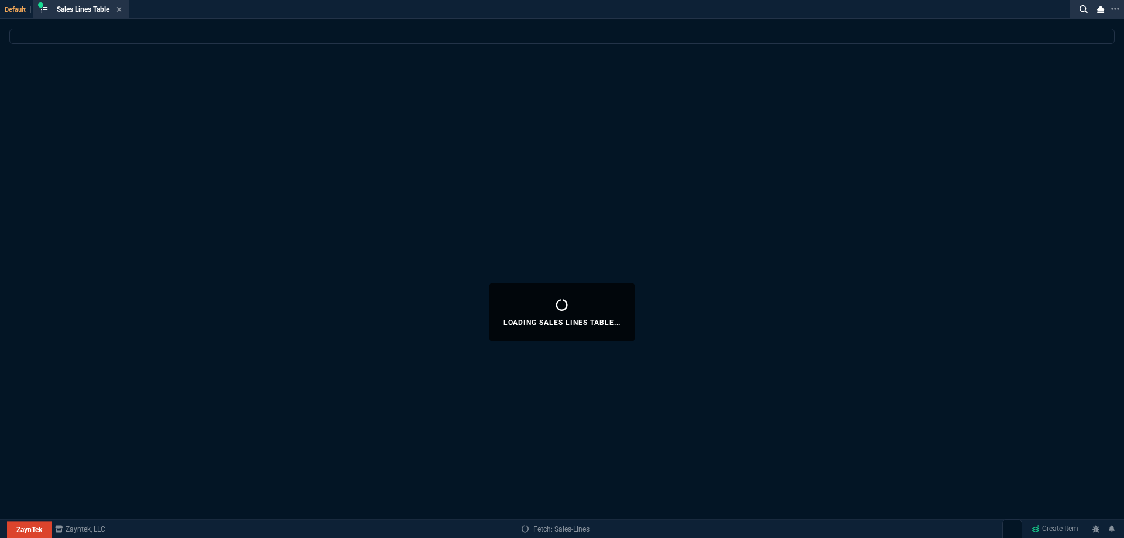
select select
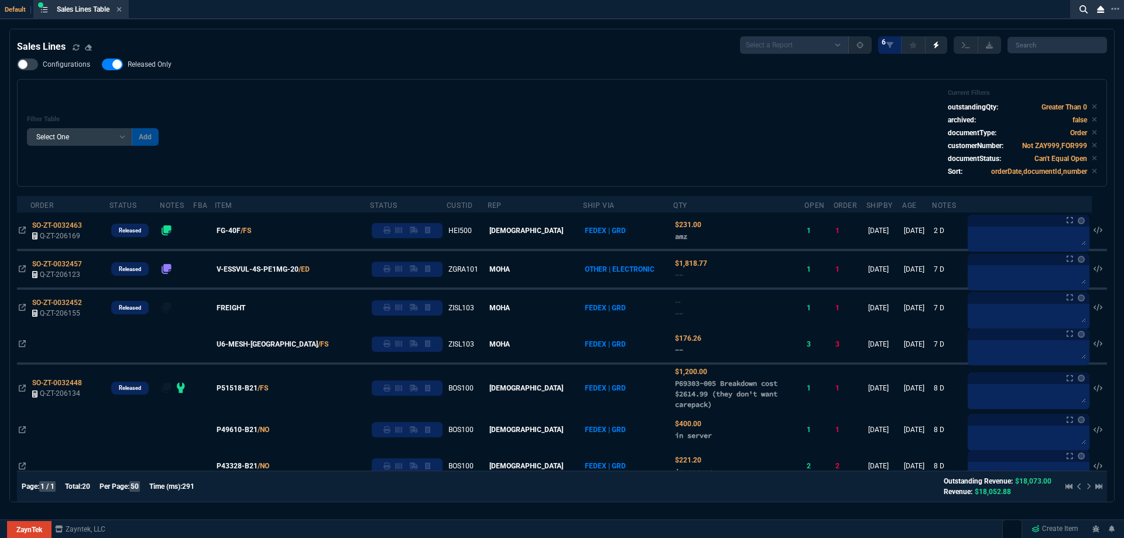
click at [152, 68] on span "Released Only" at bounding box center [150, 64] width 44 height 9
click at [102, 65] on input "Released Only" at bounding box center [101, 64] width 1 height 1
checkbox input "false"
click at [409, 109] on div "Filter Table Select One Add Filter () Age () ATS () Cond (itemVariantCode) Cust…" at bounding box center [562, 133] width 1070 height 88
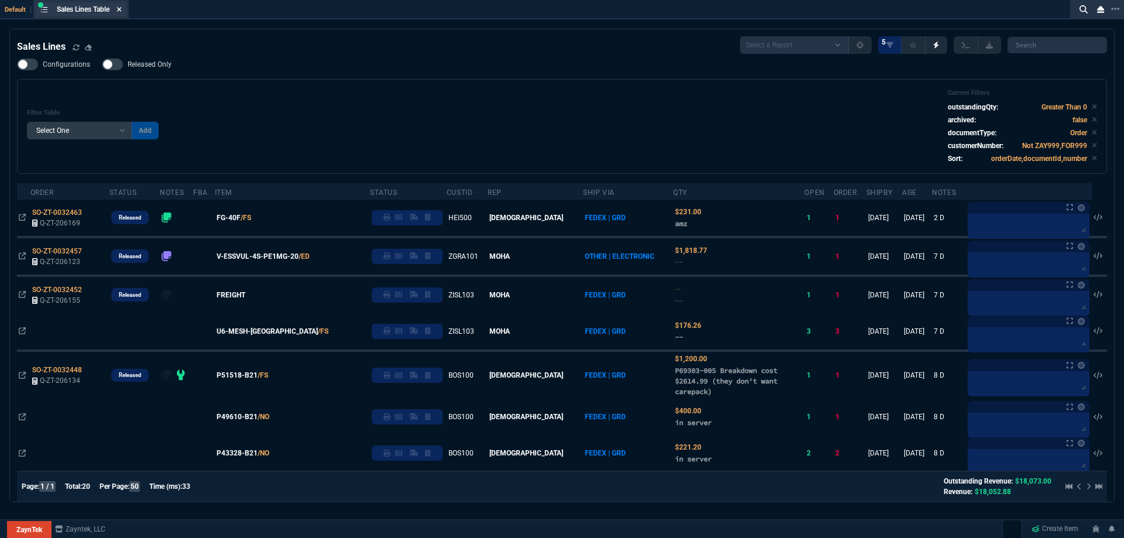
click at [118, 12] on icon at bounding box center [118, 9] width 5 height 7
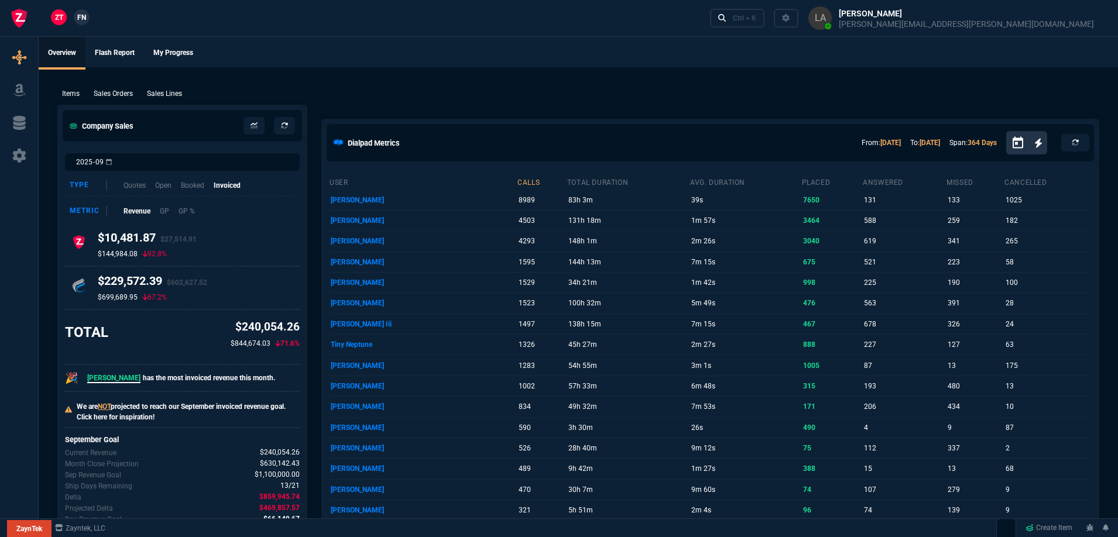
click at [86, 20] on span "FN" at bounding box center [81, 17] width 9 height 11
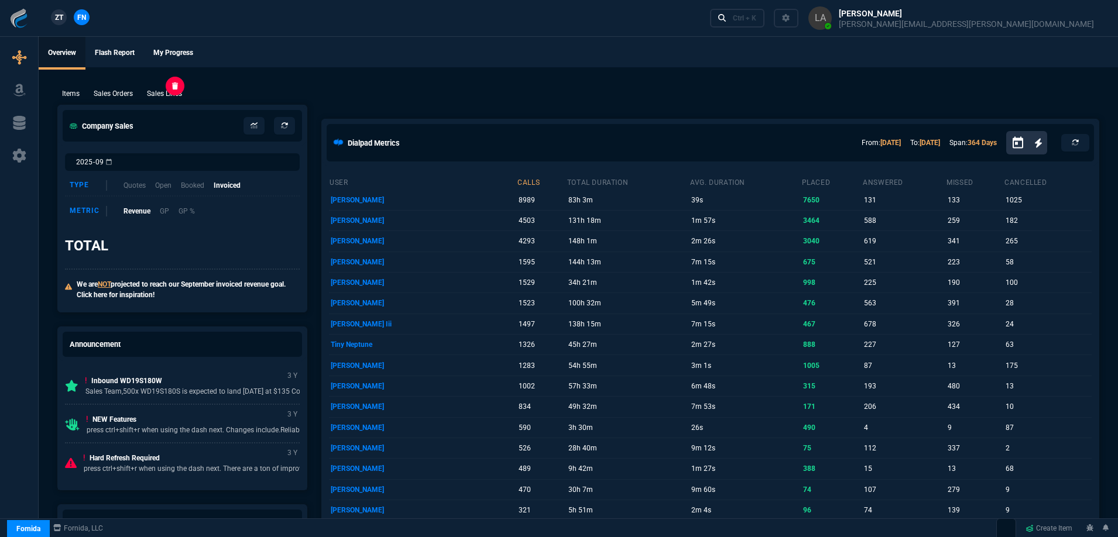
click at [178, 89] on p "Sales Lines" at bounding box center [164, 93] width 35 height 11
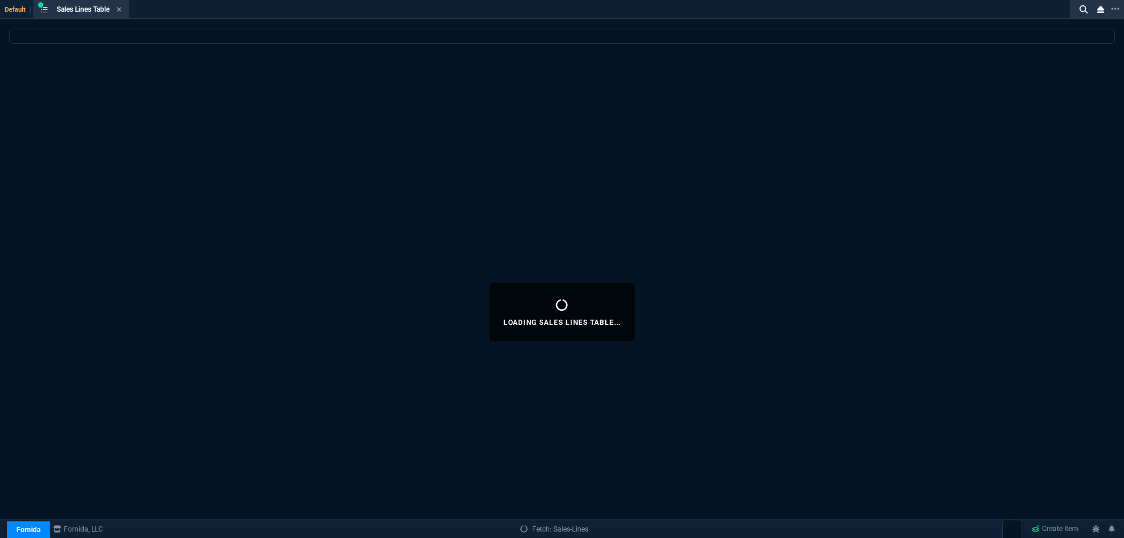
select select
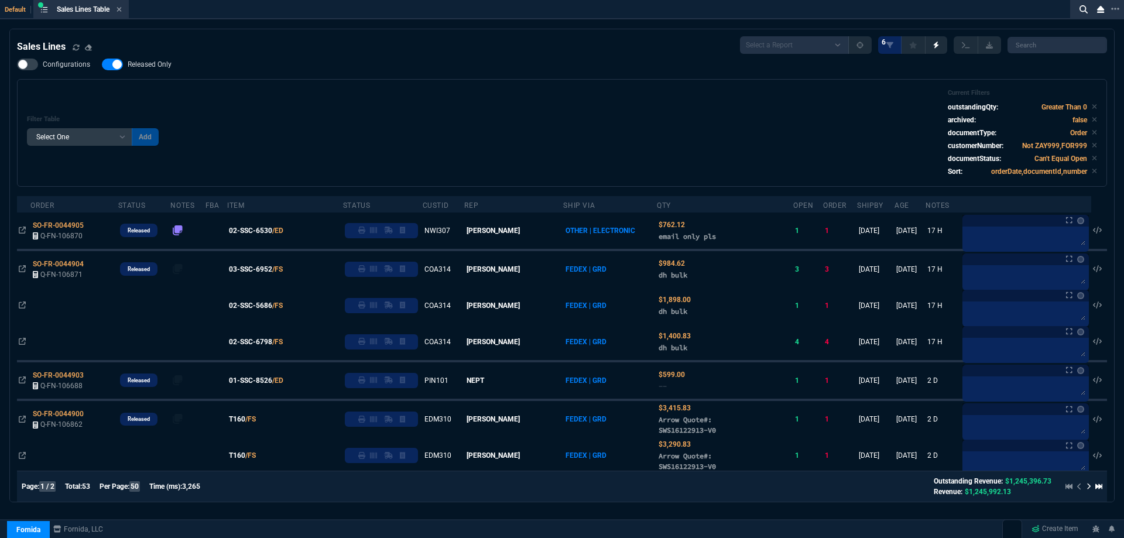
click at [143, 60] on label "Released Only" at bounding box center [142, 65] width 81 height 12
click at [102, 64] on input "Released Only" at bounding box center [101, 64] width 1 height 1
checkbox input "false"
click at [227, 87] on div "Filter Table Select One Add Filter () Age () ATS () Cond (itemVariantCode) Cust…" at bounding box center [562, 133] width 1090 height 108
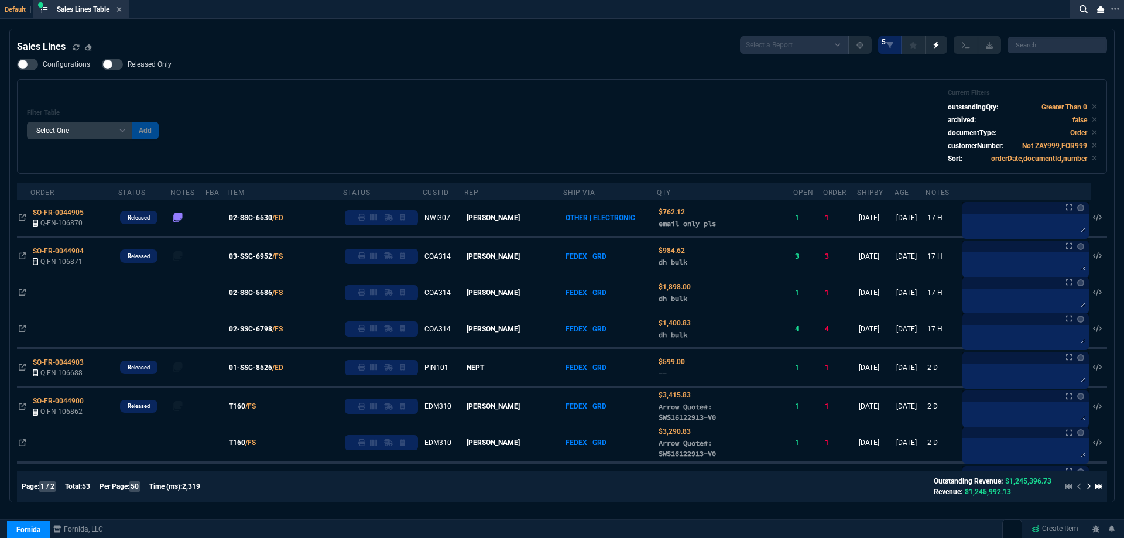
click at [463, 115] on div "Filter Table Select One Add Filter () Age () ATS () Cond (itemVariantCode) Cust…" at bounding box center [562, 126] width 1070 height 75
click at [120, 12] on icon at bounding box center [118, 9] width 5 height 7
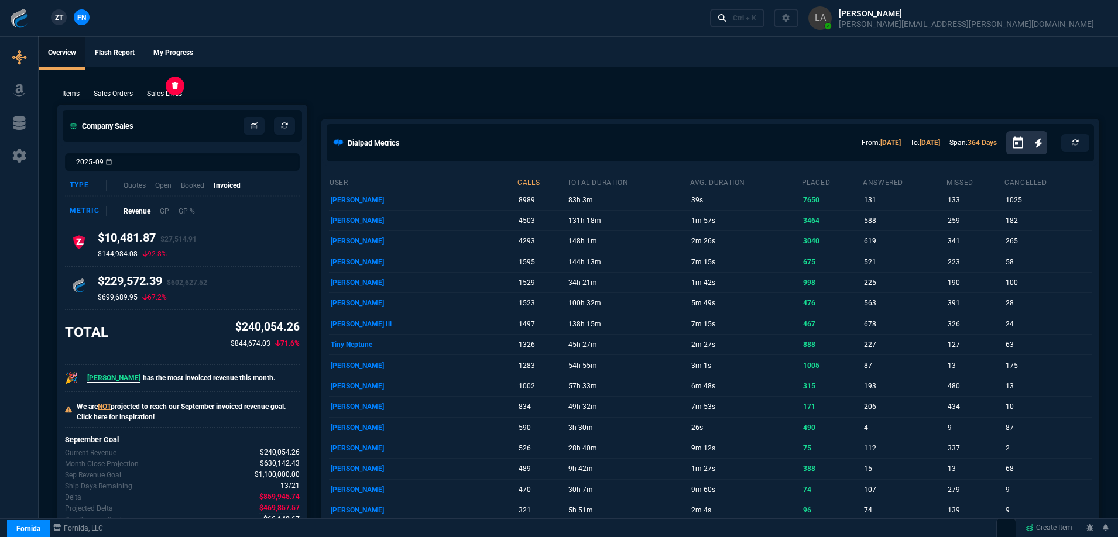
click at [152, 94] on p "Sales Lines" at bounding box center [164, 93] width 35 height 11
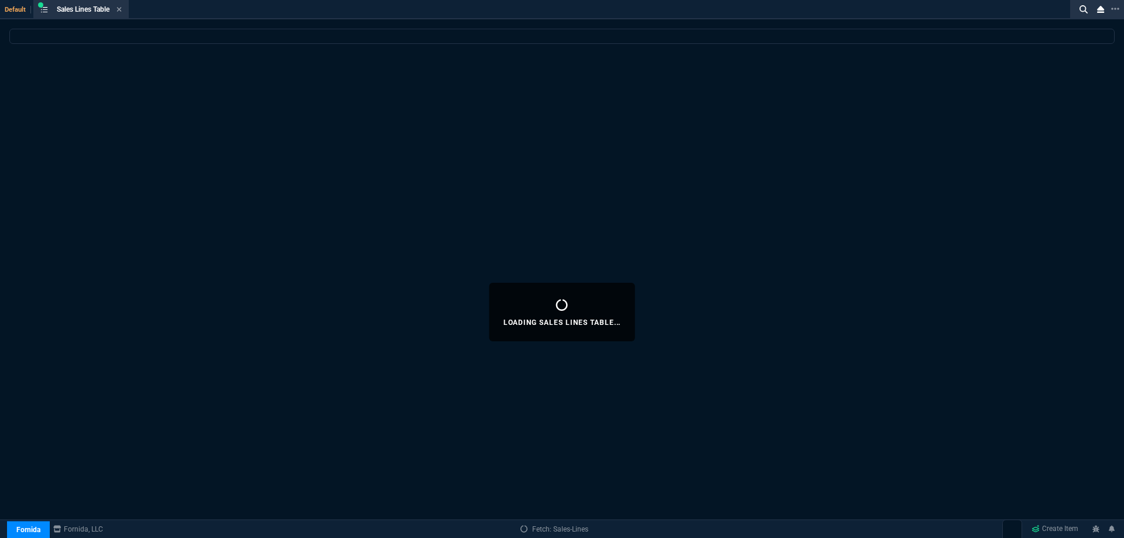
select select
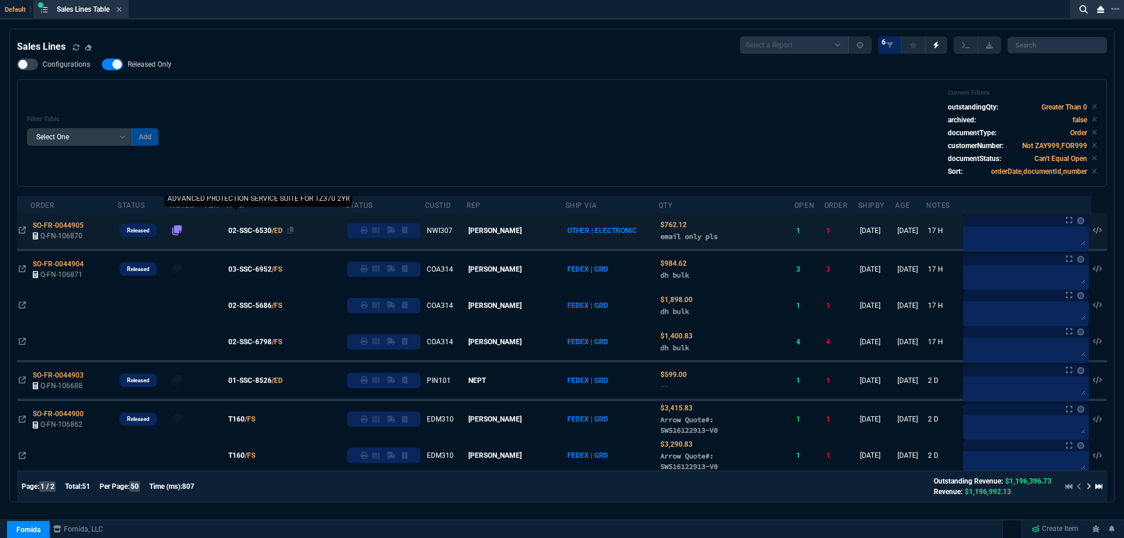
click at [272, 234] on span "02-SSC-6530" at bounding box center [249, 230] width 43 height 11
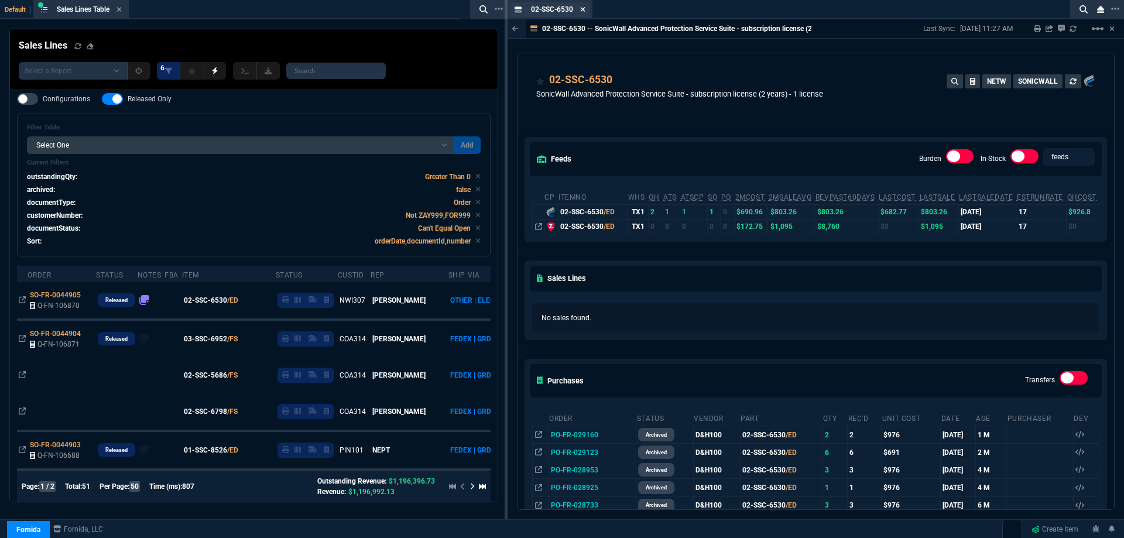
click at [582, 11] on icon at bounding box center [582, 9] width 5 height 7
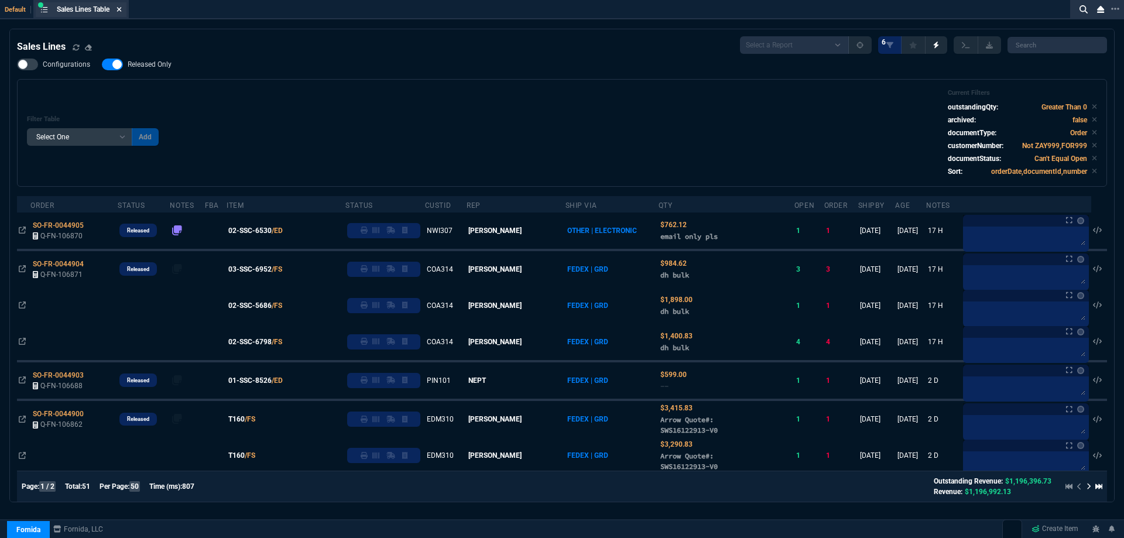
click at [124, 8] on div "Sales Lines Table Sales Line" at bounding box center [81, 9] width 91 height 15
click at [122, 8] on icon at bounding box center [118, 9] width 5 height 7
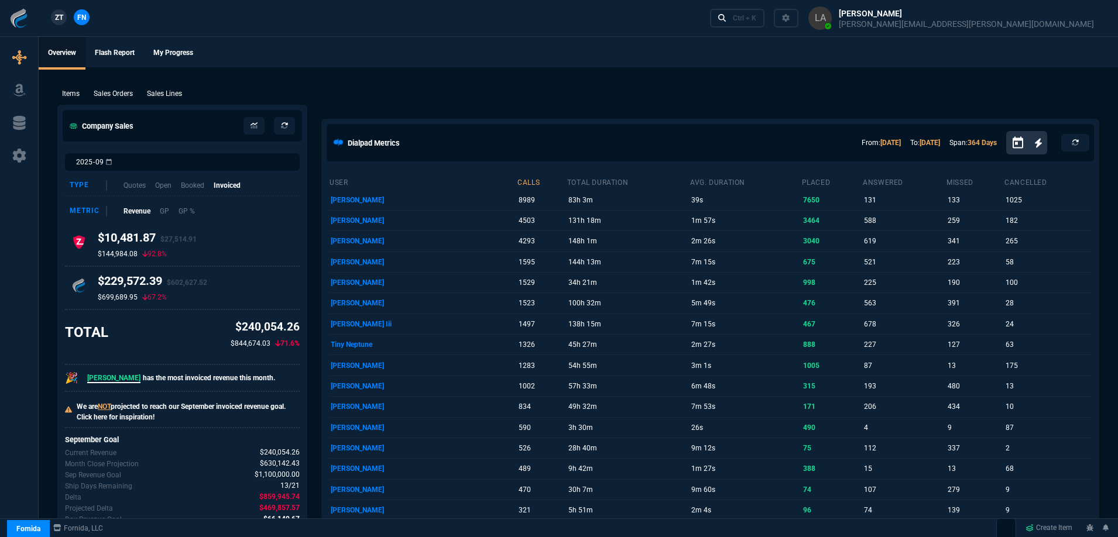
click at [64, 19] on link "ZT" at bounding box center [59, 17] width 16 height 16
click at [166, 86] on div "Items Sales Orders Sales Lines Add Link" at bounding box center [578, 93] width 1042 height 14
click at [169, 90] on p "Sales Lines" at bounding box center [164, 93] width 35 height 11
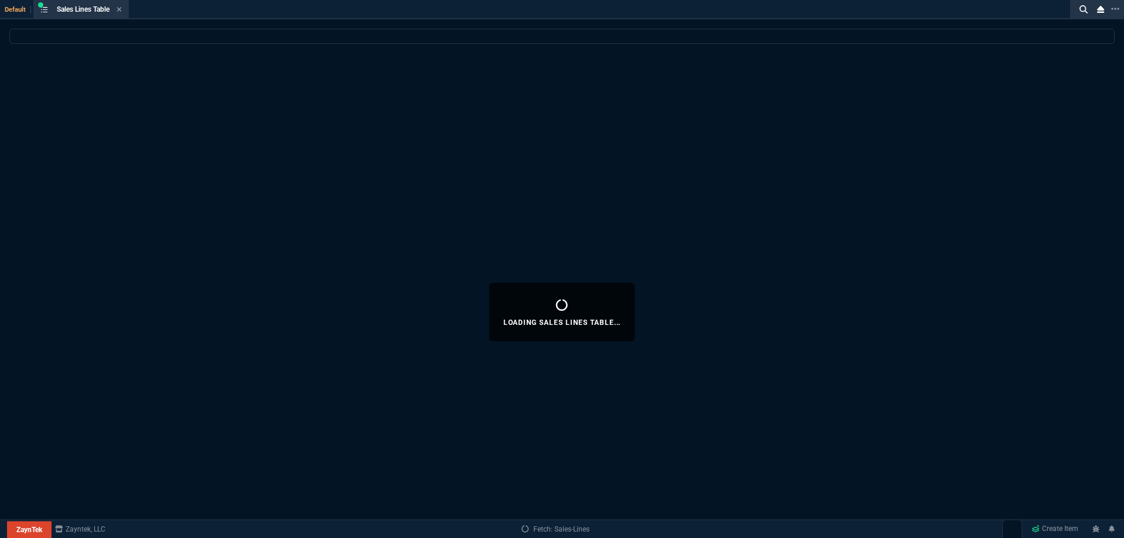
select select
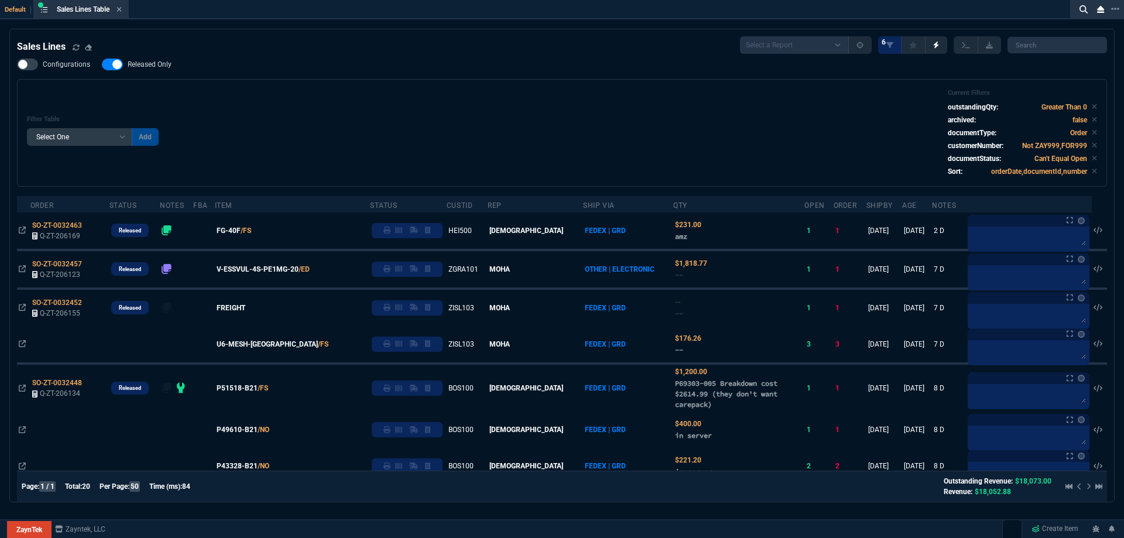
click at [150, 64] on span "Released Only" at bounding box center [150, 64] width 44 height 9
click at [102, 64] on input "Released Only" at bounding box center [101, 64] width 1 height 1
checkbox input "false"
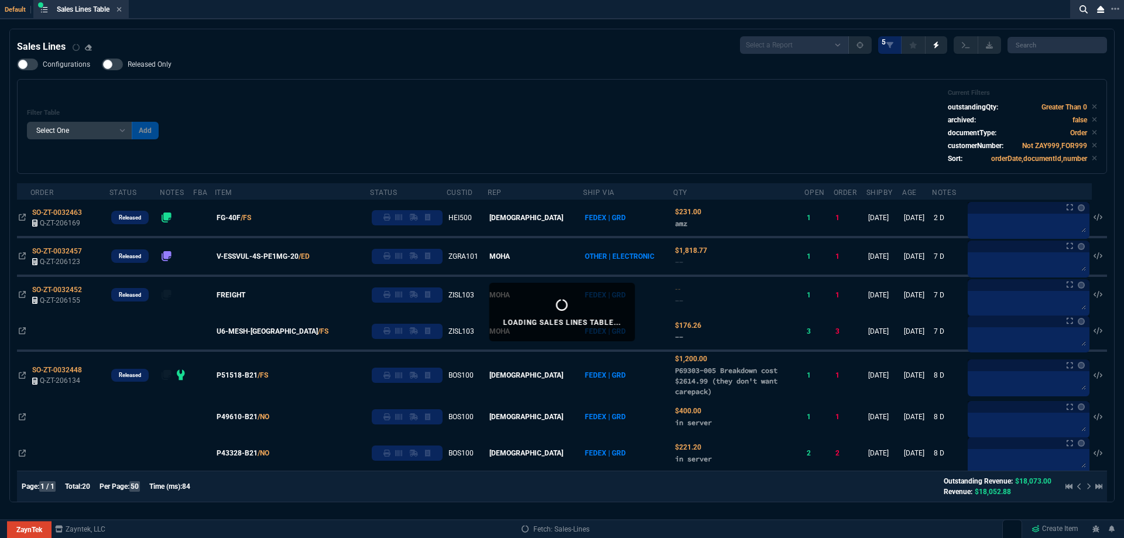
click at [241, 91] on div "Filter Table Select One Add Filter () Age () ATS () Cond (itemVariantCode) Cust…" at bounding box center [562, 126] width 1070 height 75
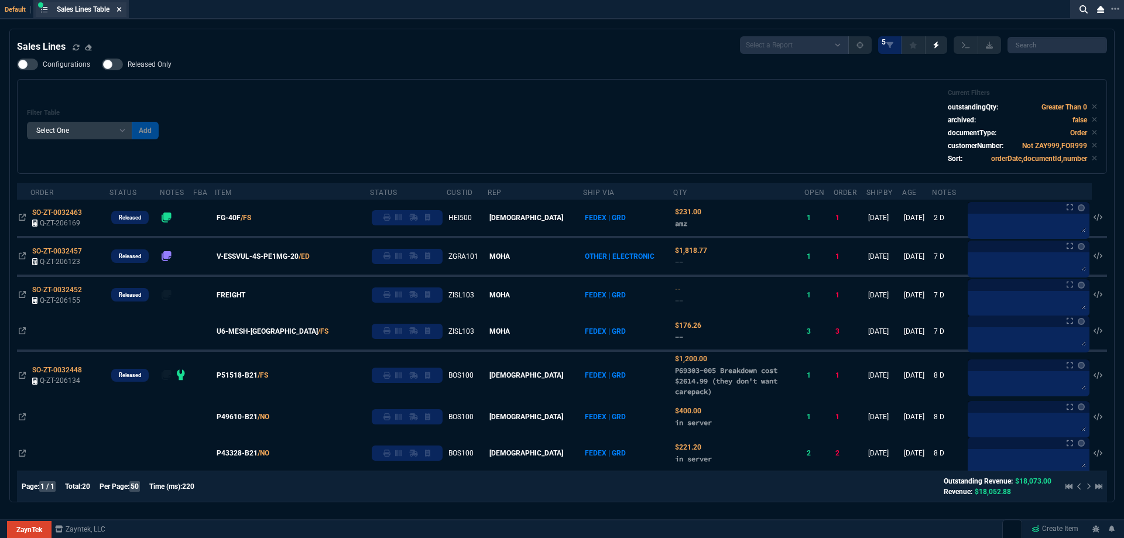
click at [122, 9] on icon at bounding box center [118, 9] width 5 height 7
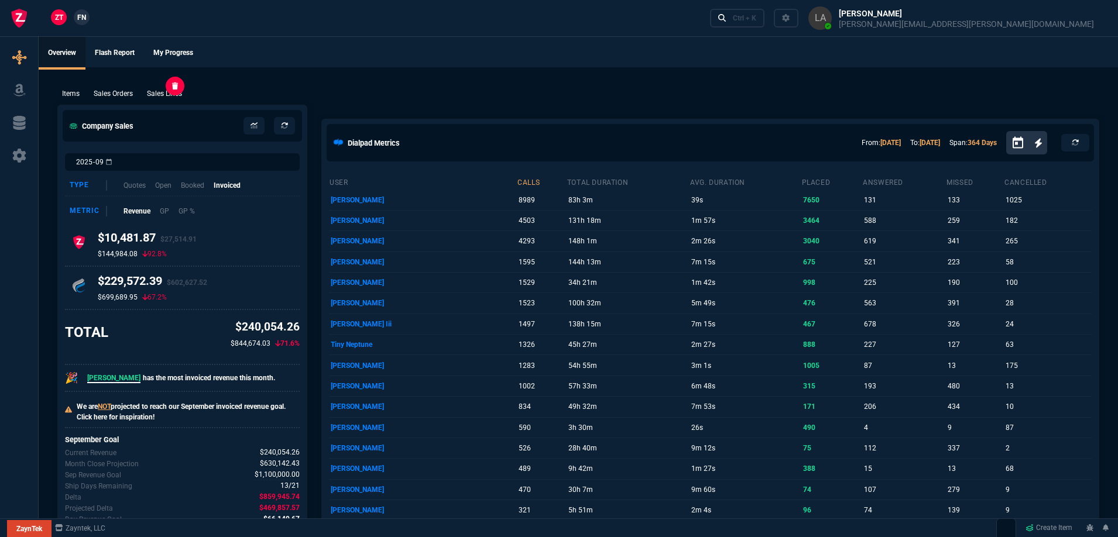
click at [177, 91] on p "Sales Lines" at bounding box center [164, 93] width 35 height 11
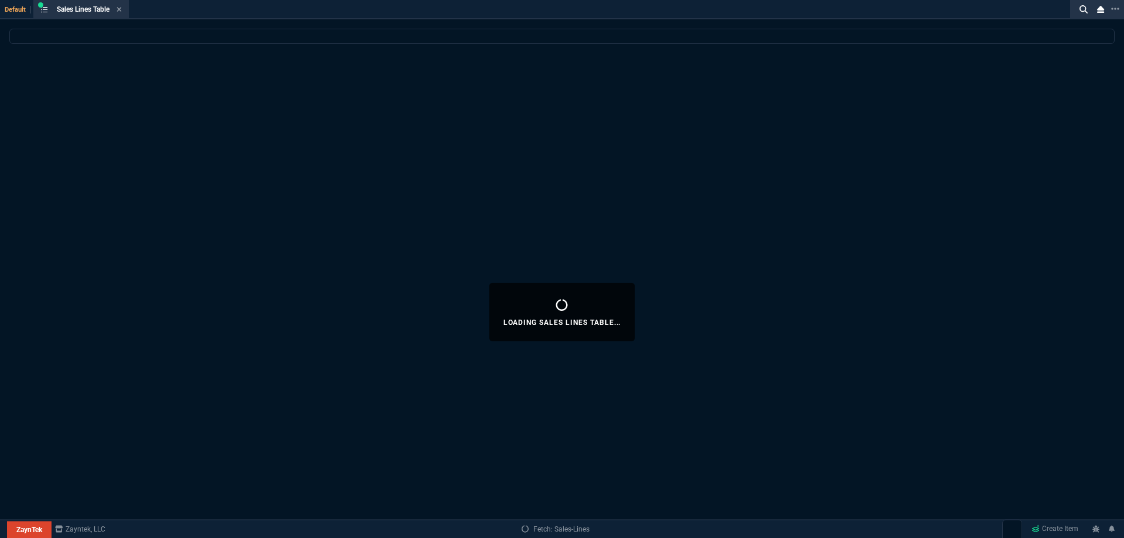
select select
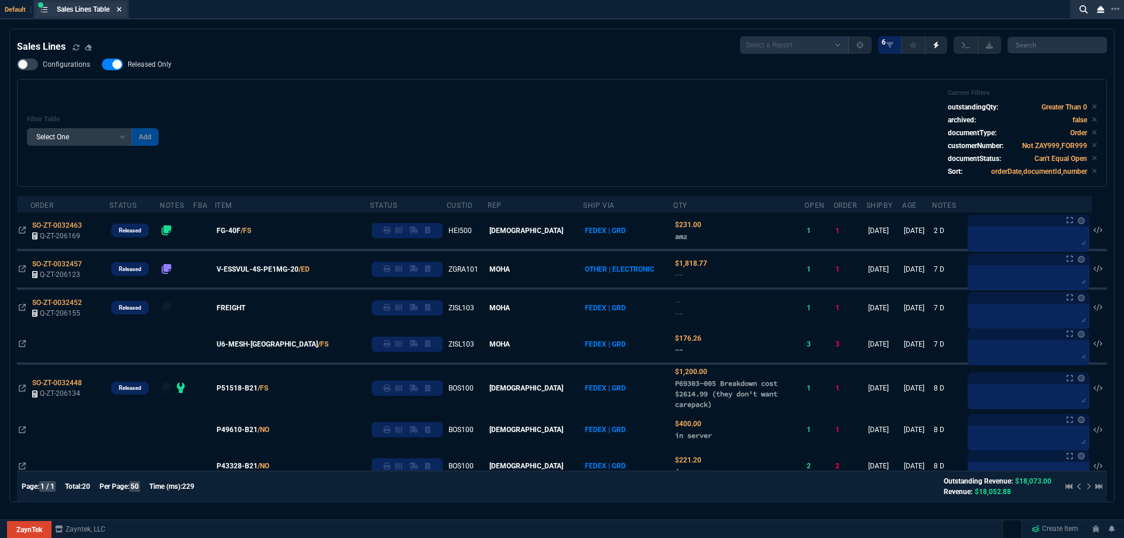
click at [119, 12] on icon at bounding box center [118, 9] width 5 height 7
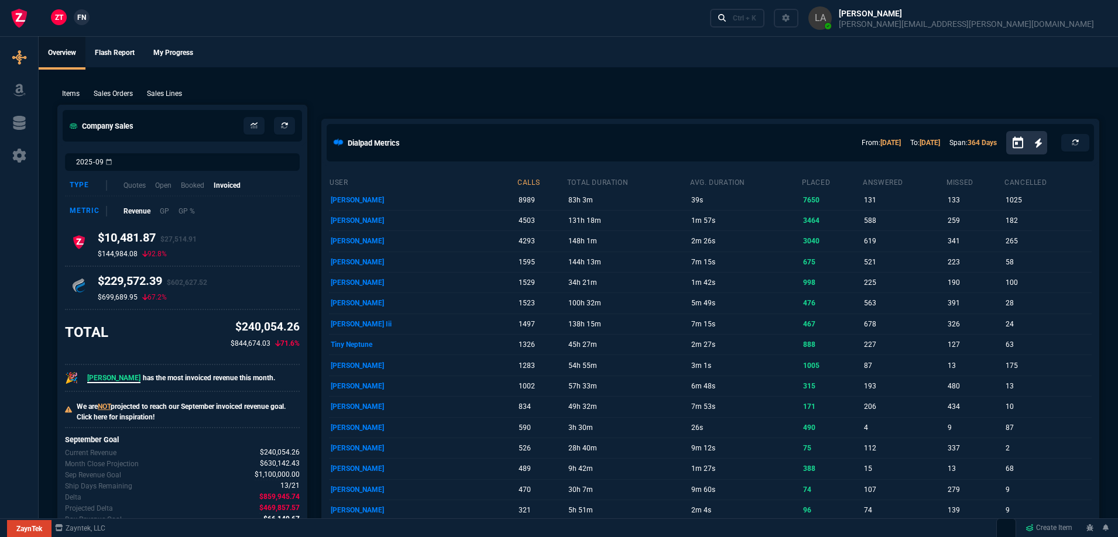
click at [85, 19] on span "FN" at bounding box center [81, 17] width 9 height 11
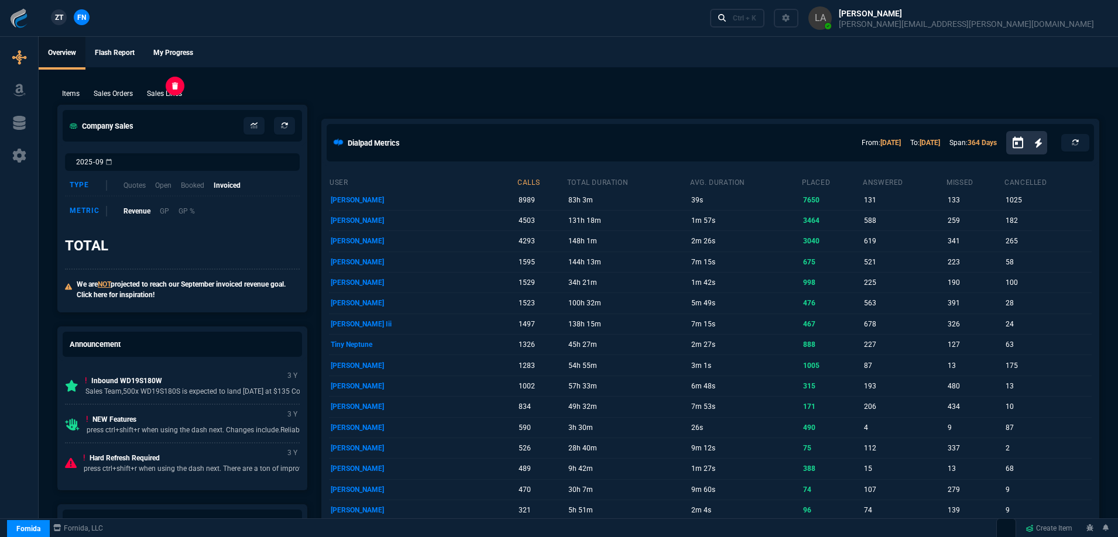
click at [164, 91] on p "Sales Lines" at bounding box center [164, 93] width 35 height 11
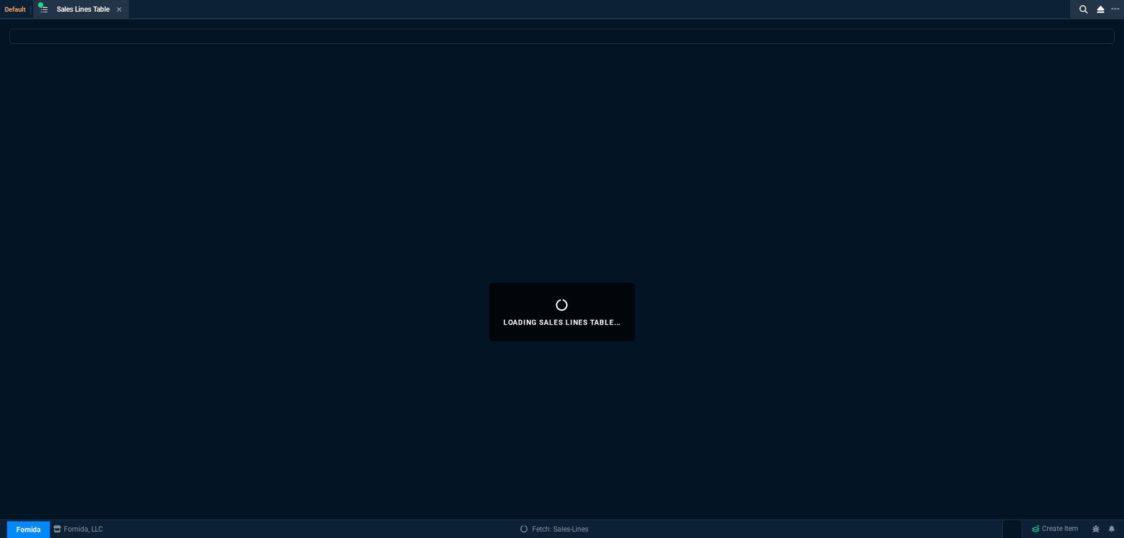
select select
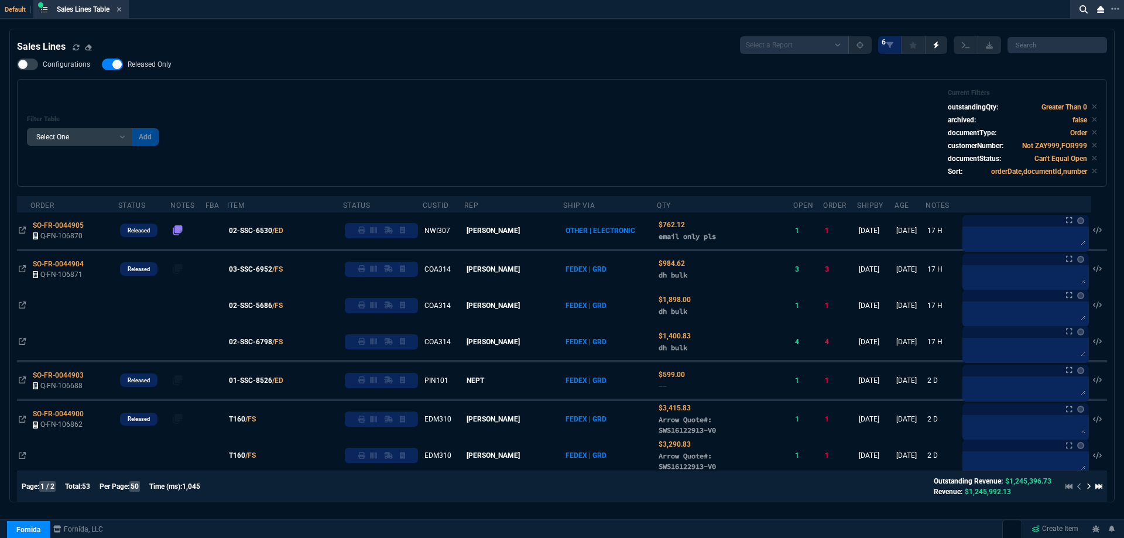
click at [135, 66] on span "Released Only" at bounding box center [150, 64] width 44 height 9
click at [102, 65] on input "Released Only" at bounding box center [101, 64] width 1 height 1
checkbox input "false"
click at [311, 100] on div "Filter Table Select One Add Filter () Age () ATS () Cond (itemVariantCode) Cust…" at bounding box center [562, 133] width 1070 height 88
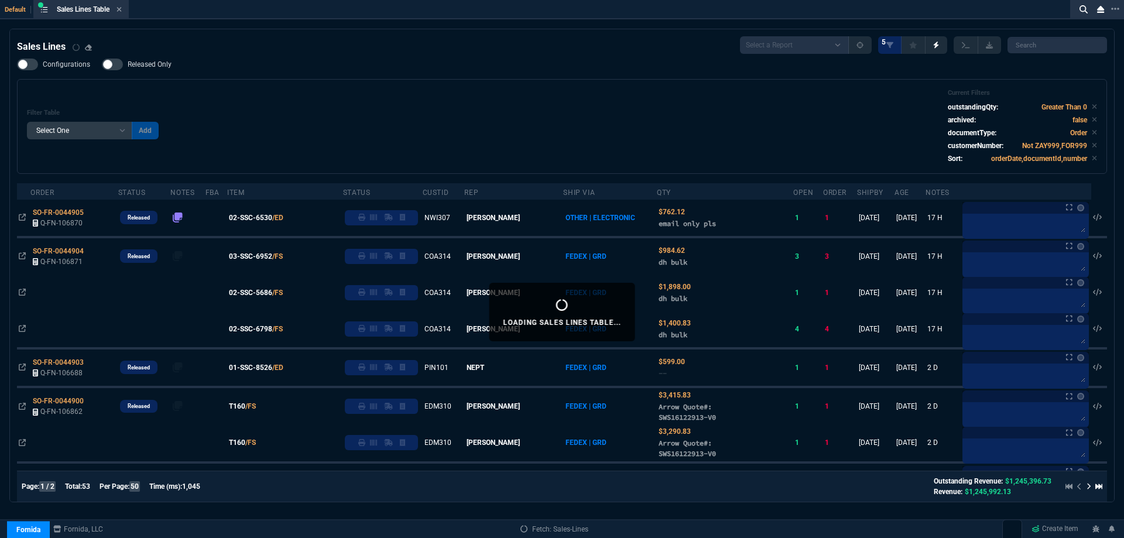
click at [122, 11] on icon at bounding box center [118, 9] width 5 height 7
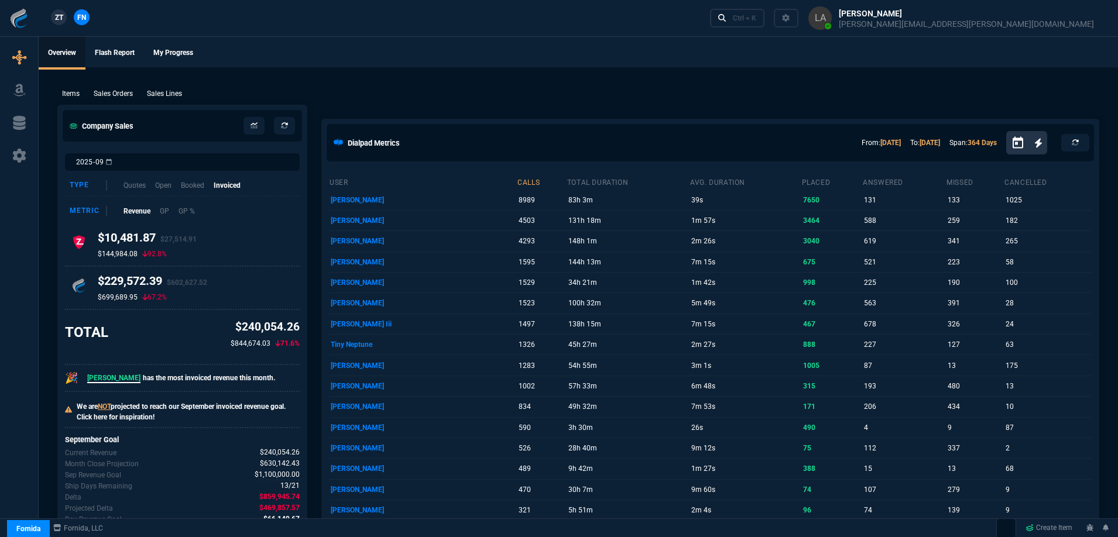
click at [64, 15] on link "ZT" at bounding box center [59, 17] width 16 height 16
click at [171, 95] on p "Sales Lines" at bounding box center [164, 93] width 35 height 11
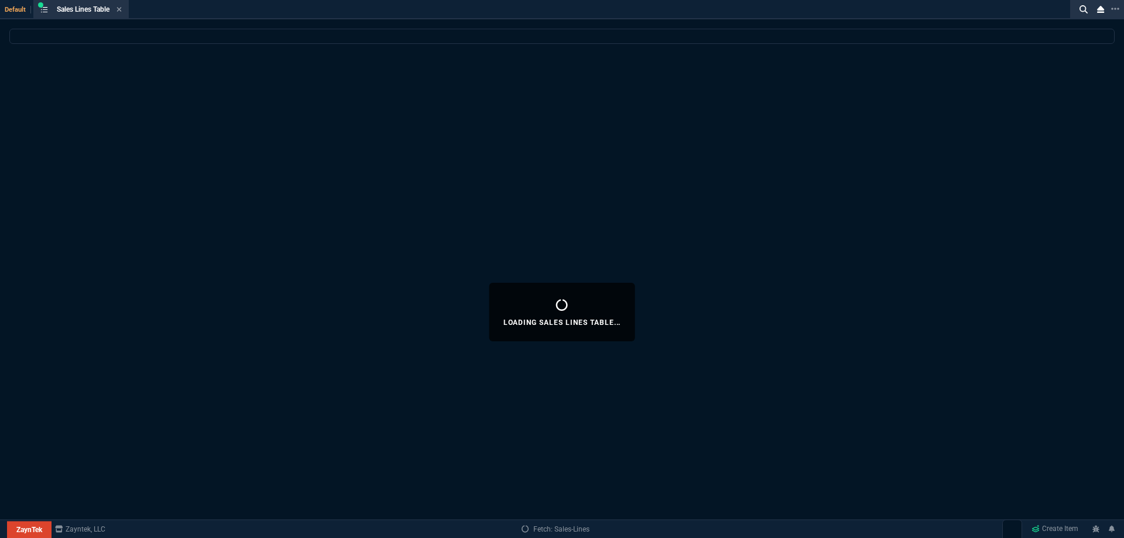
select select
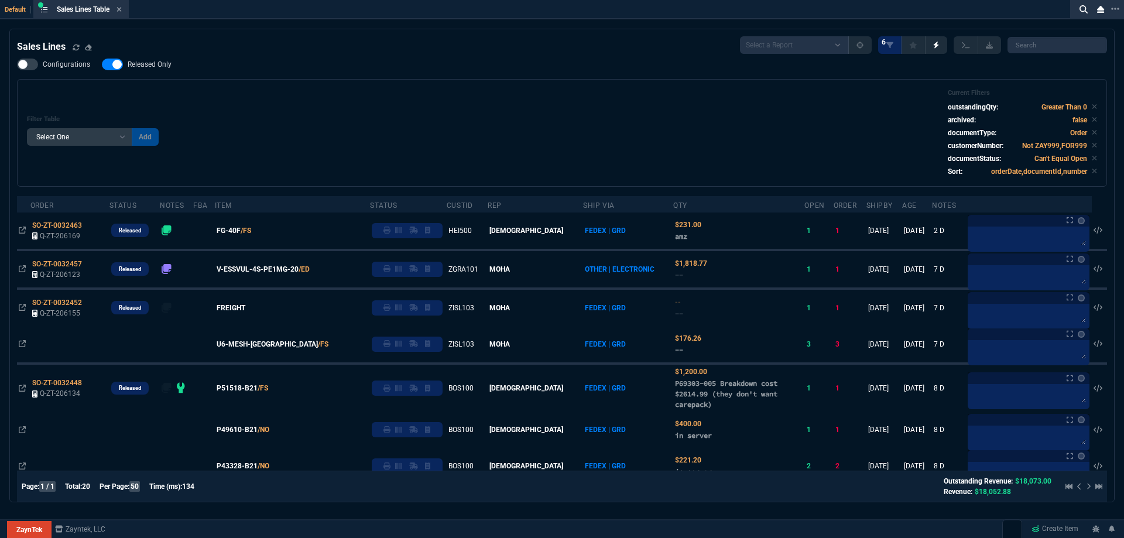
click at [157, 70] on label "Released Only" at bounding box center [142, 65] width 81 height 12
click at [102, 65] on input "Released Only" at bounding box center [101, 64] width 1 height 1
checkbox input "false"
click at [433, 101] on div "Filter Table Select One Add Filter () Age () ATS () Cond (itemVariantCode) Cust…" at bounding box center [562, 133] width 1070 height 88
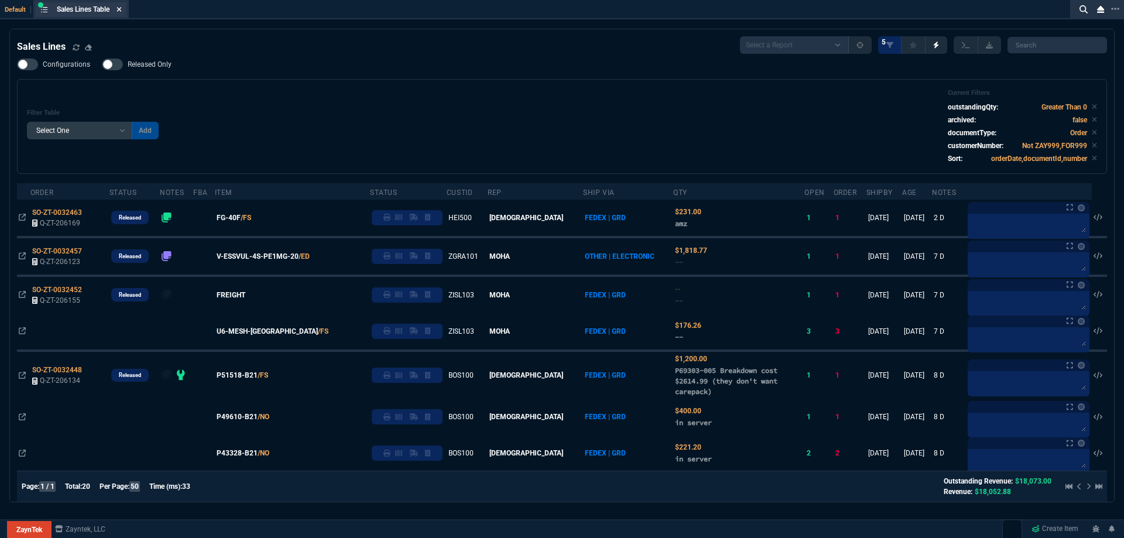
click at [121, 8] on icon at bounding box center [119, 9] width 5 height 5
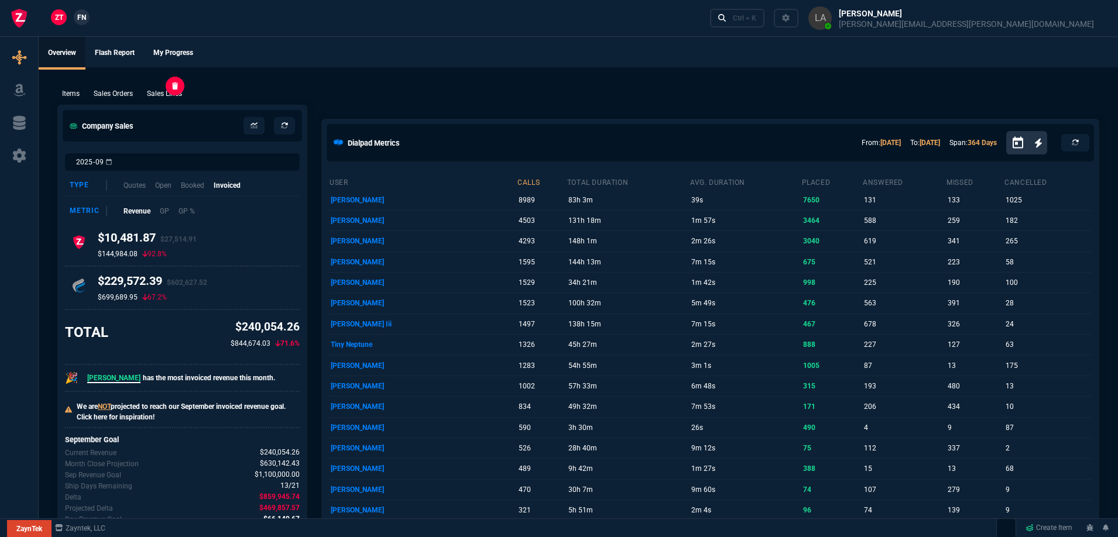
click at [178, 89] on p "Sales Lines" at bounding box center [164, 93] width 35 height 11
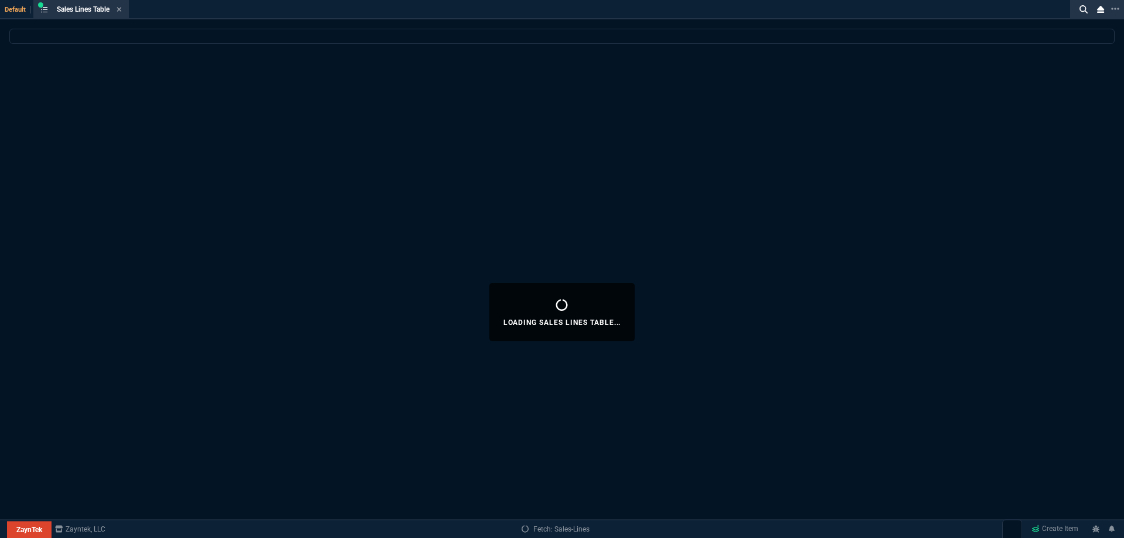
select select
